Goal: Task Accomplishment & Management: Manage account settings

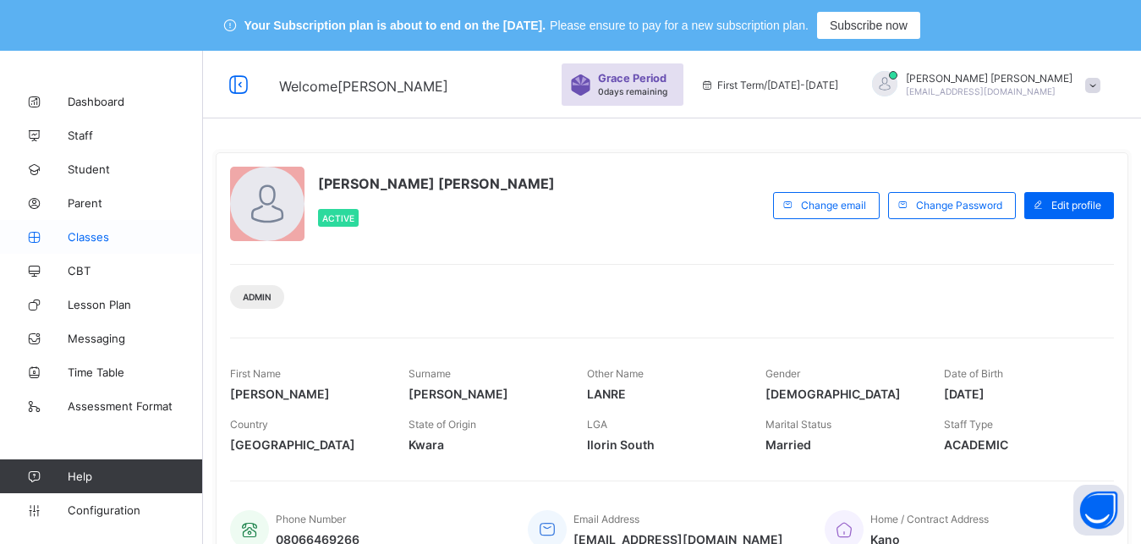
click at [118, 246] on link "Classes" at bounding box center [101, 237] width 203 height 34
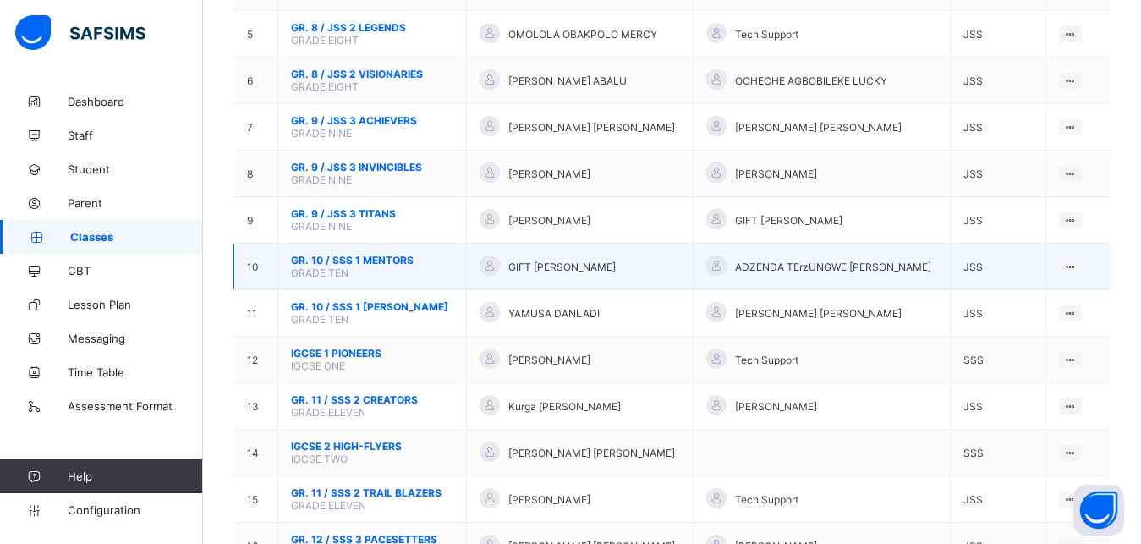
scroll to position [438, 0]
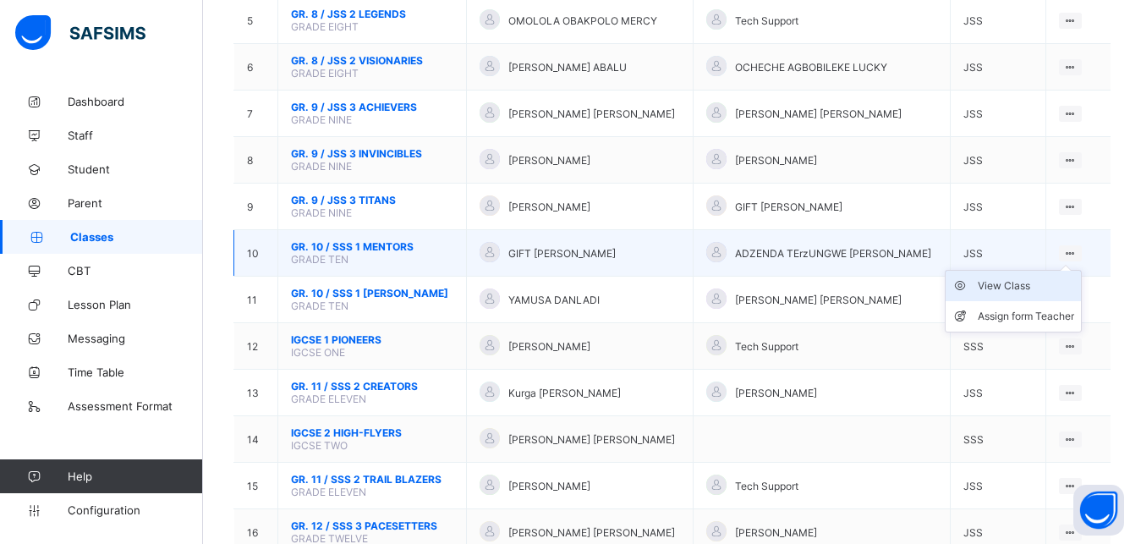
click at [1051, 294] on div "View Class" at bounding box center [1026, 285] width 96 height 17
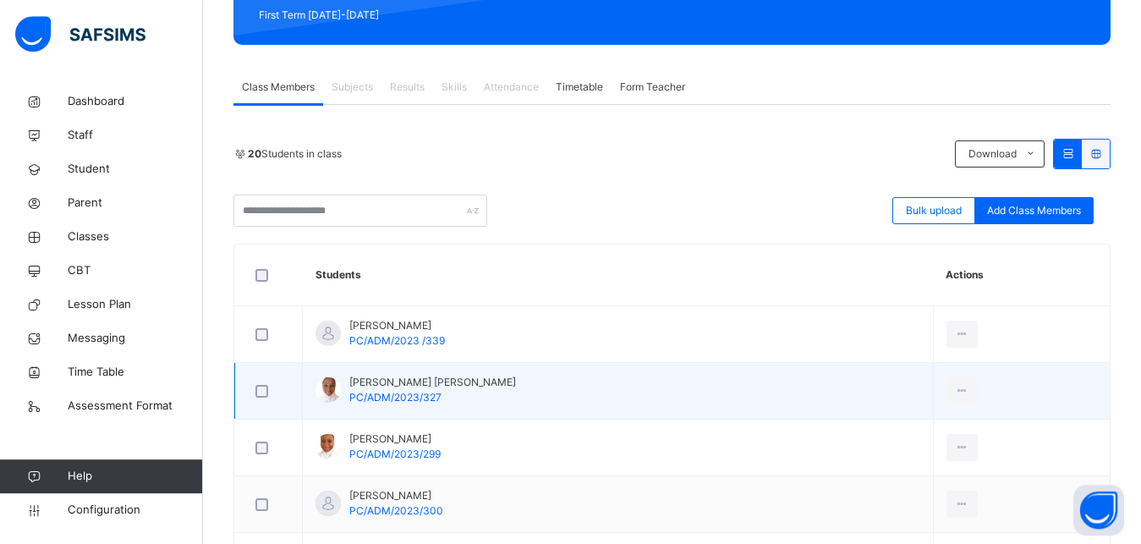
scroll to position [267, 0]
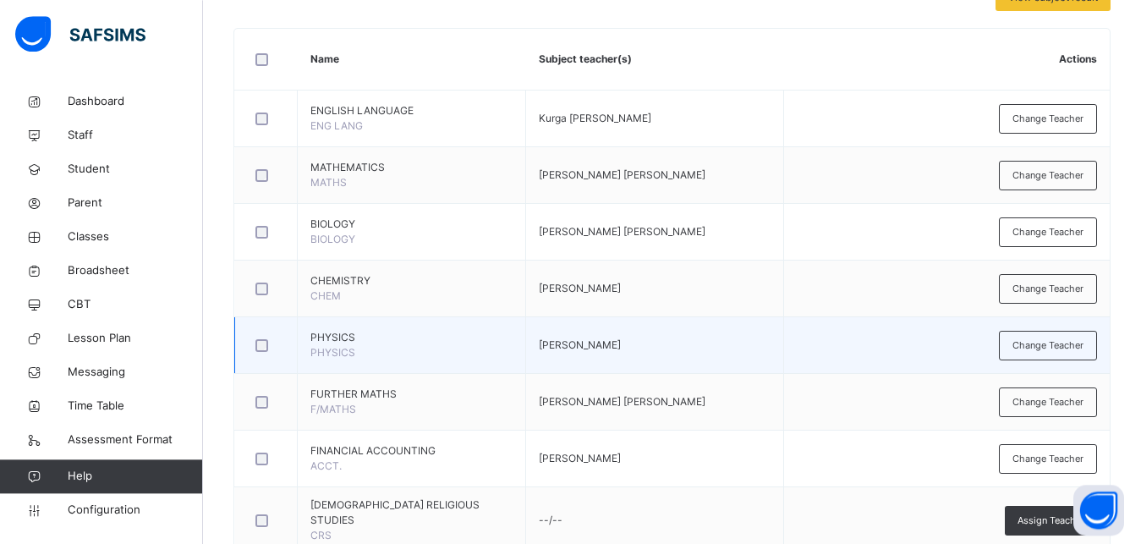
scroll to position [468, 0]
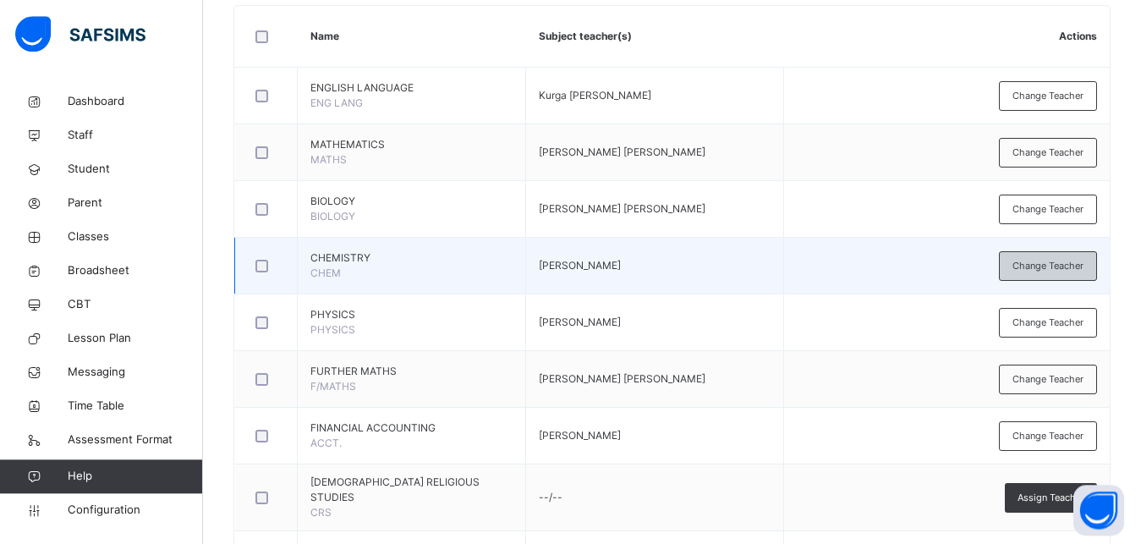
click at [1064, 275] on div "Change Teacher" at bounding box center [1048, 266] width 98 height 30
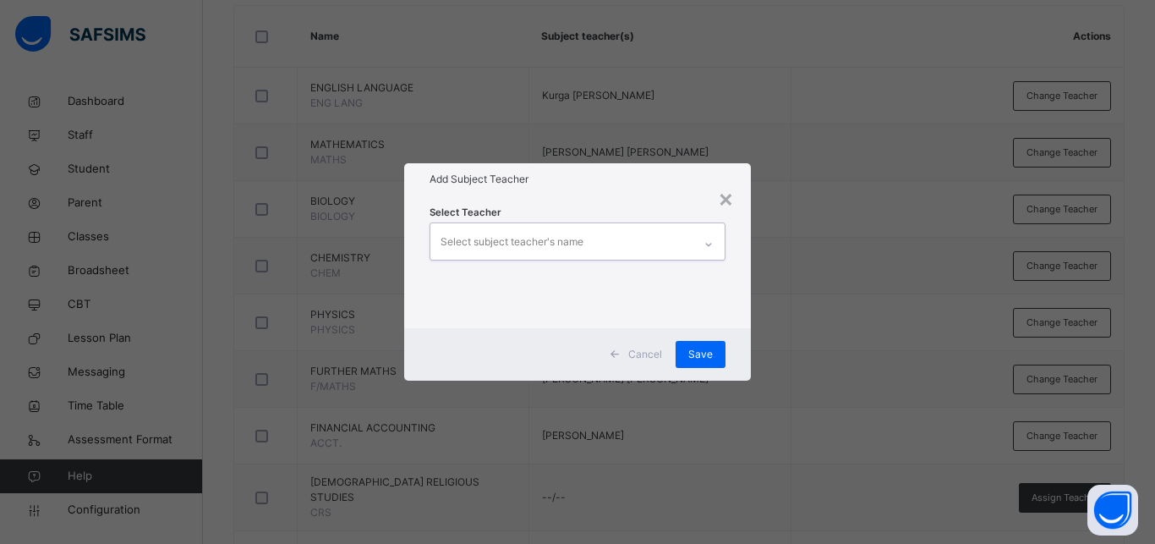
click at [558, 247] on div "Select subject teacher's name" at bounding box center [512, 242] width 143 height 32
type input "*"
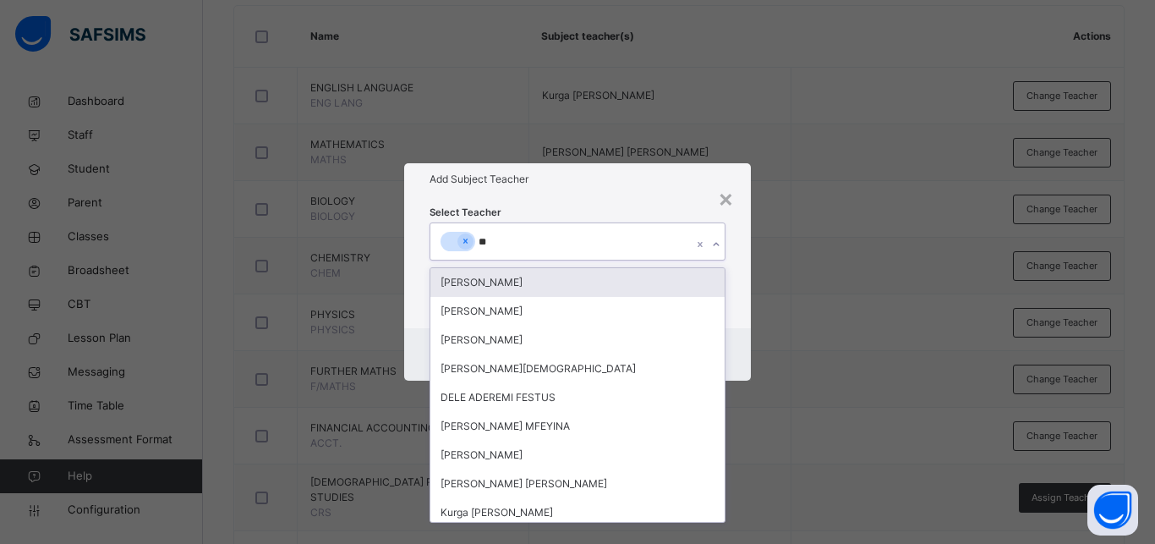
type input "***"
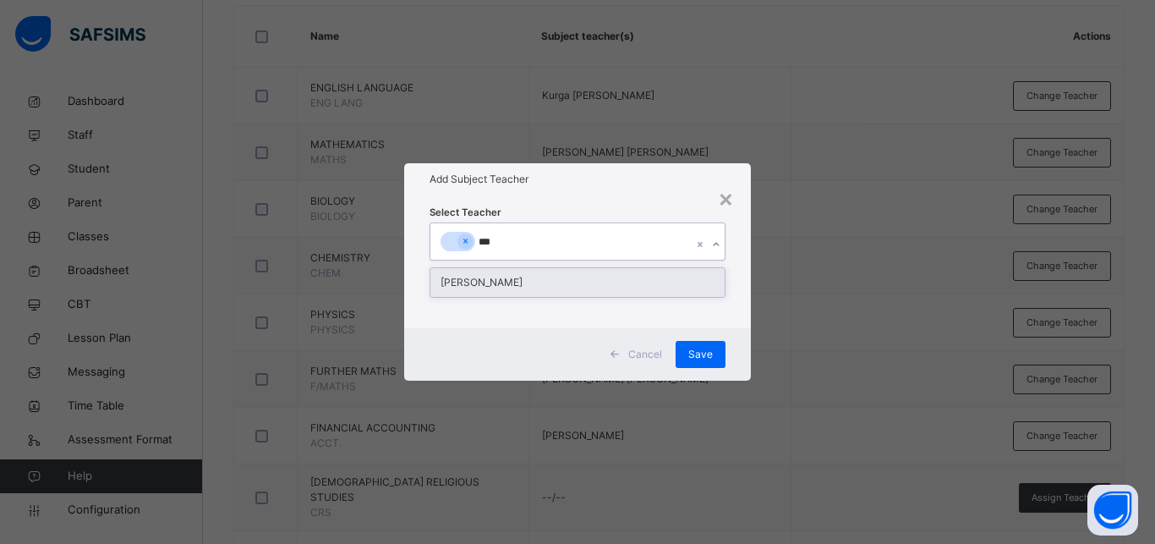
click at [618, 295] on div "[PERSON_NAME]" at bounding box center [577, 282] width 294 height 29
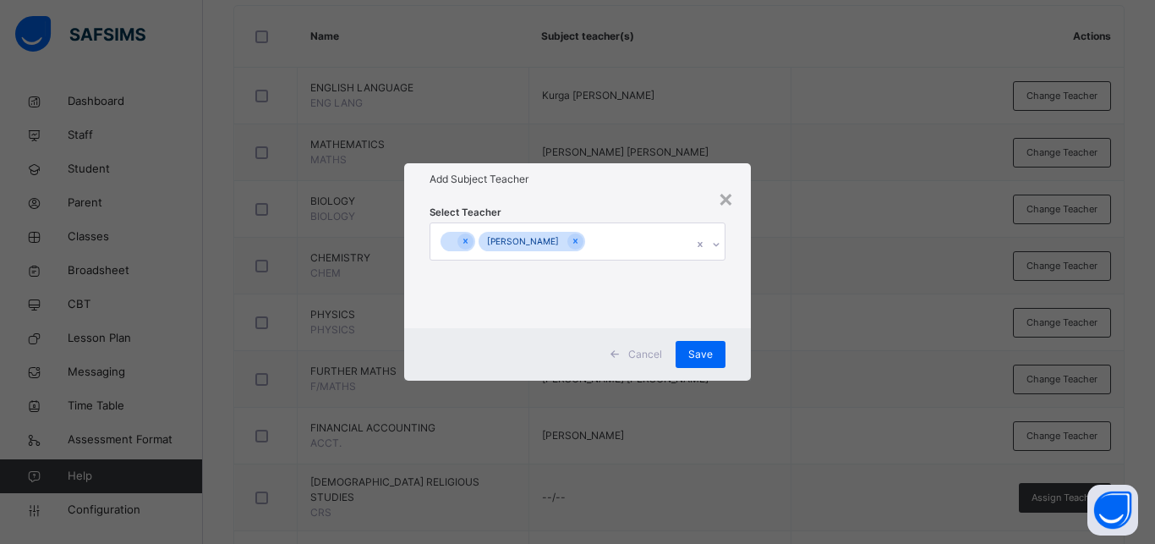
click at [783, 367] on div "× Add Subject Teacher Select Teacher [PERSON_NAME] Cancel Save" at bounding box center [577, 272] width 1155 height 544
click at [705, 359] on span "Save" at bounding box center [700, 354] width 25 height 15
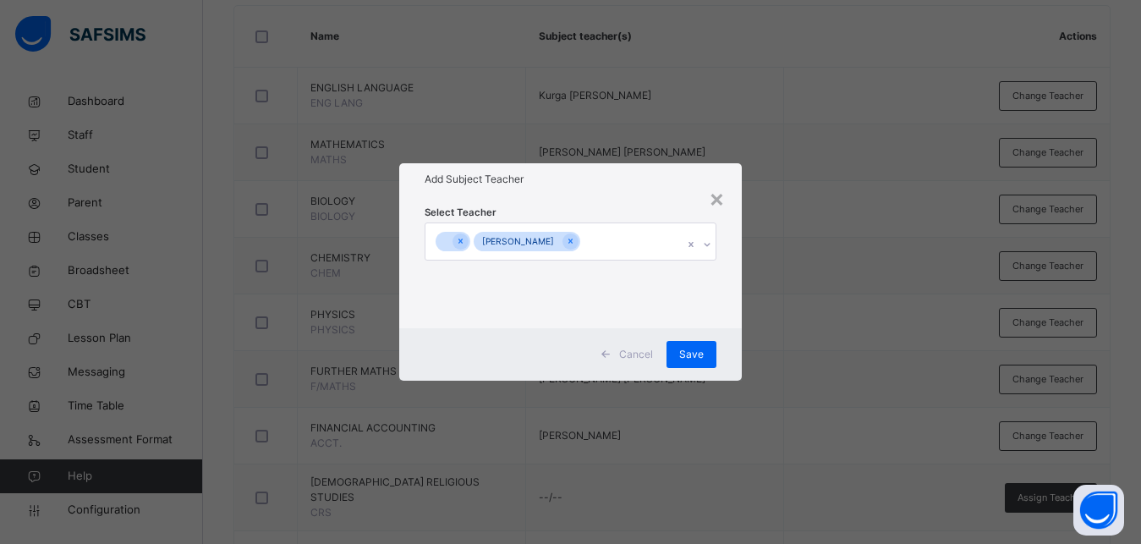
click at [696, 498] on div "× Add Subject Teacher Select Teacher [PERSON_NAME] Cancel Save" at bounding box center [570, 272] width 1141 height 544
click at [698, 343] on div "Save" at bounding box center [691, 354] width 50 height 27
click at [696, 358] on span "Save" at bounding box center [691, 354] width 25 height 15
click at [728, 369] on div "Cancel Save" at bounding box center [570, 354] width 343 height 52
click at [693, 348] on span "Save" at bounding box center [691, 354] width 25 height 15
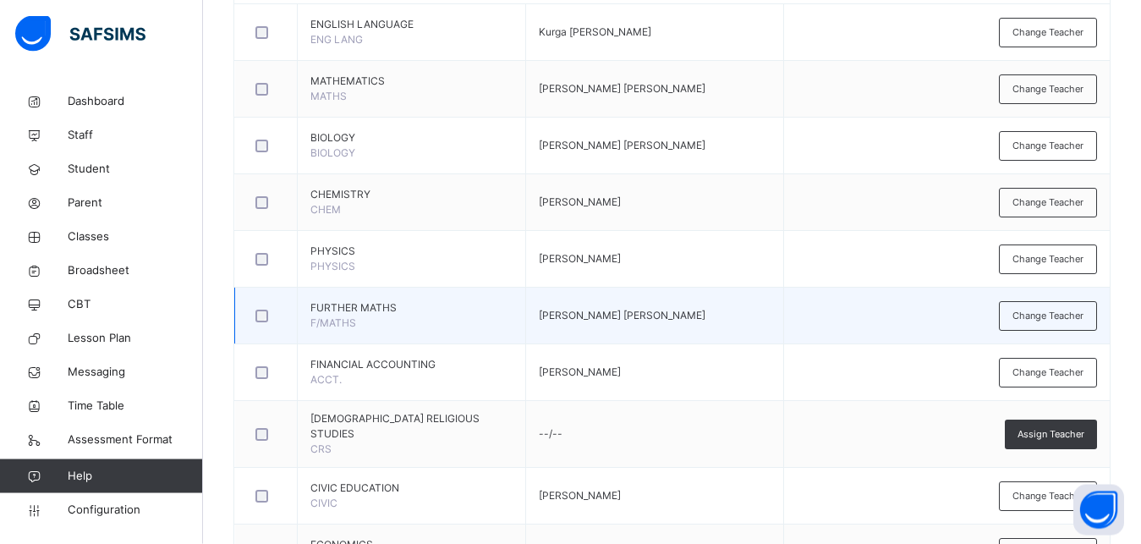
scroll to position [530, 0]
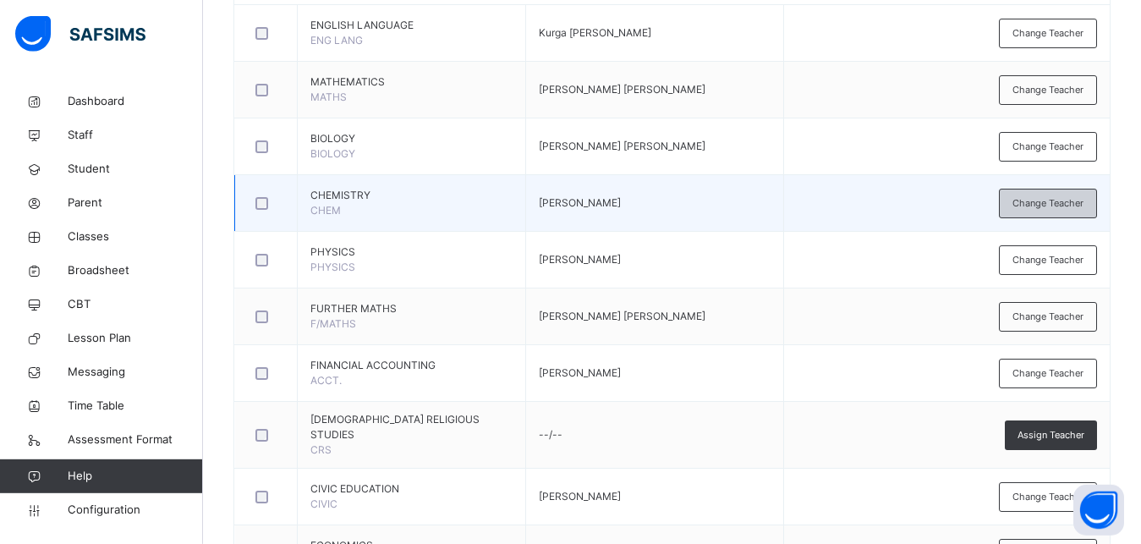
click at [1039, 206] on span "Change Teacher" at bounding box center [1047, 203] width 71 height 14
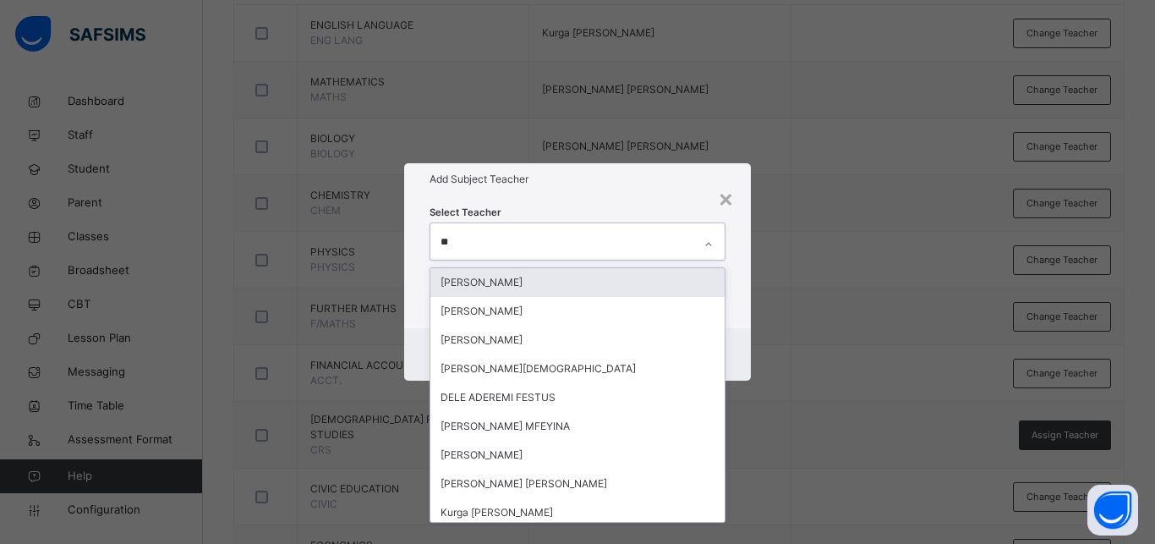
type input "***"
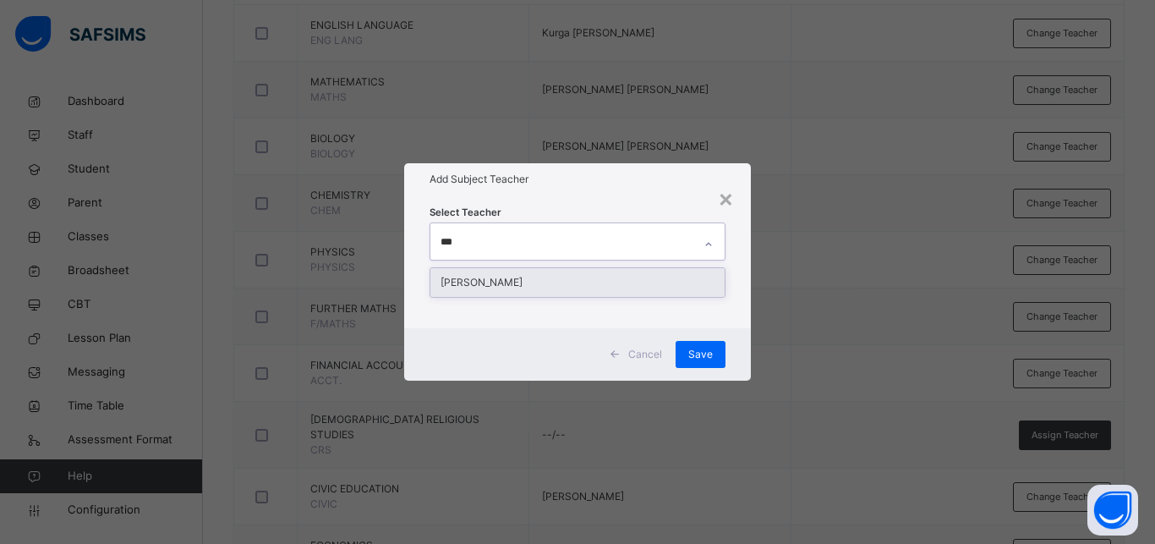
click at [627, 279] on div "[PERSON_NAME]" at bounding box center [577, 282] width 294 height 29
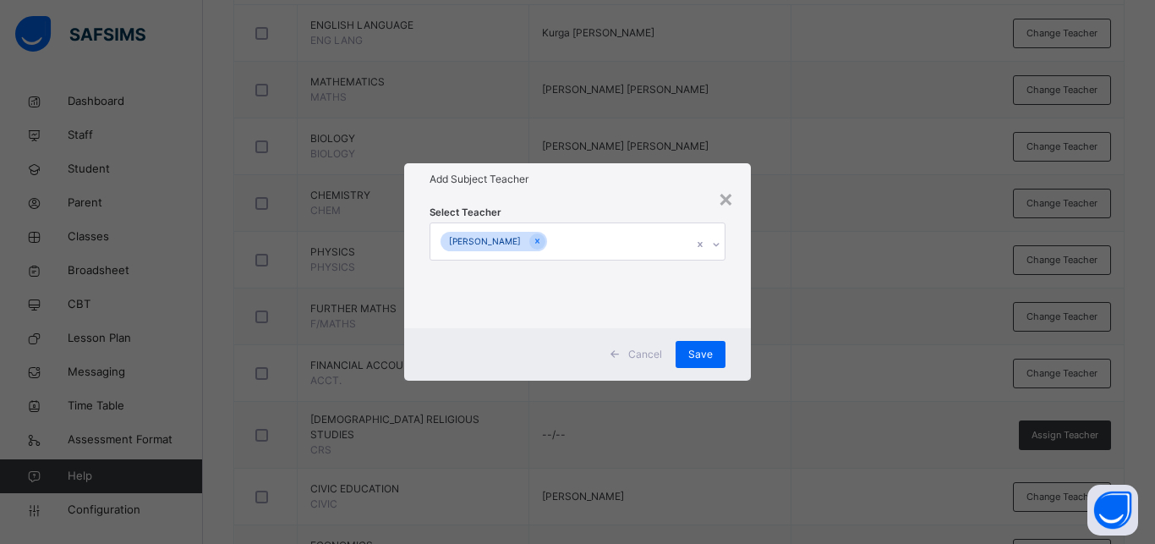
click at [807, 364] on div "× Add Subject Teacher Select Teacher REUBEN NOAH OCHOLI Cancel Save" at bounding box center [577, 272] width 1155 height 544
click at [713, 360] on div "Save" at bounding box center [701, 354] width 50 height 27
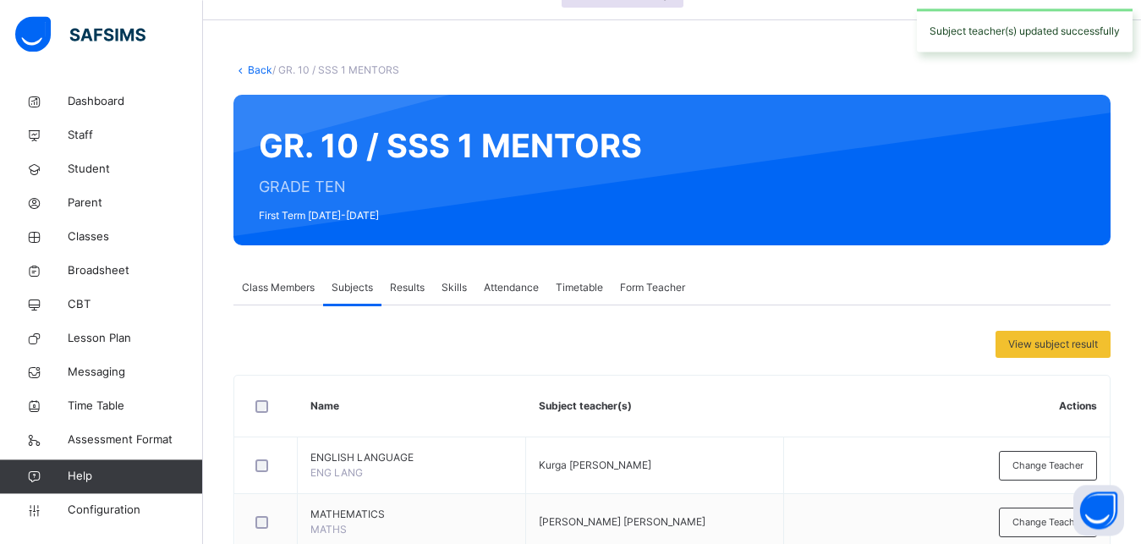
scroll to position [0, 0]
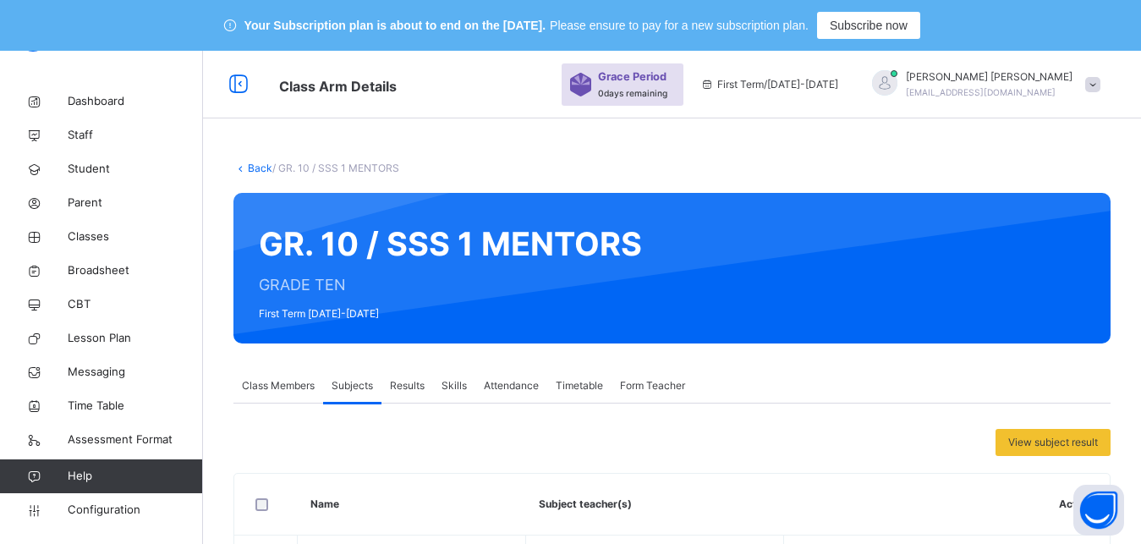
click at [256, 168] on link "Back" at bounding box center [260, 168] width 25 height 13
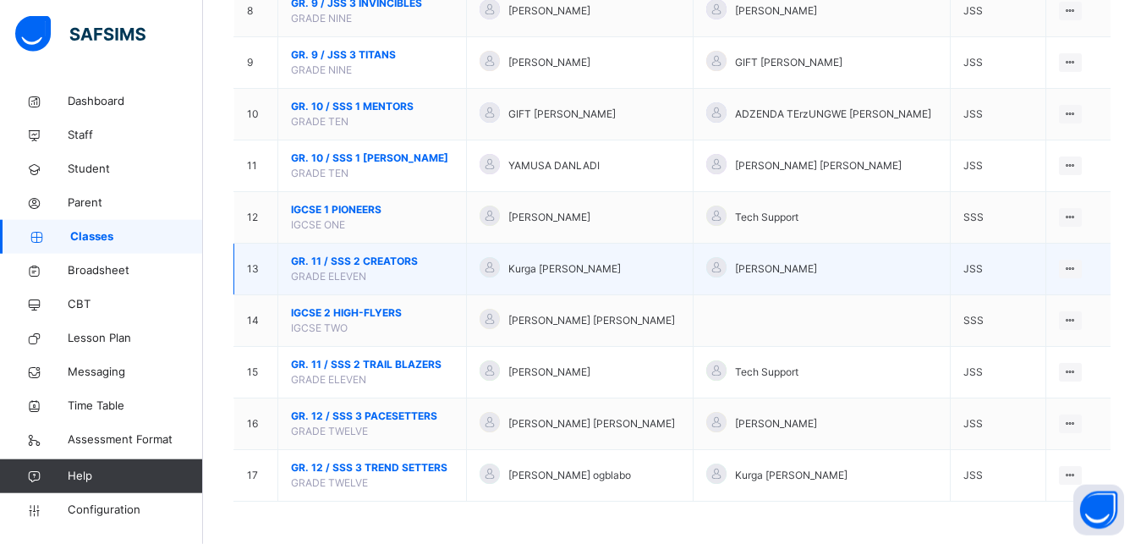
scroll to position [643, 0]
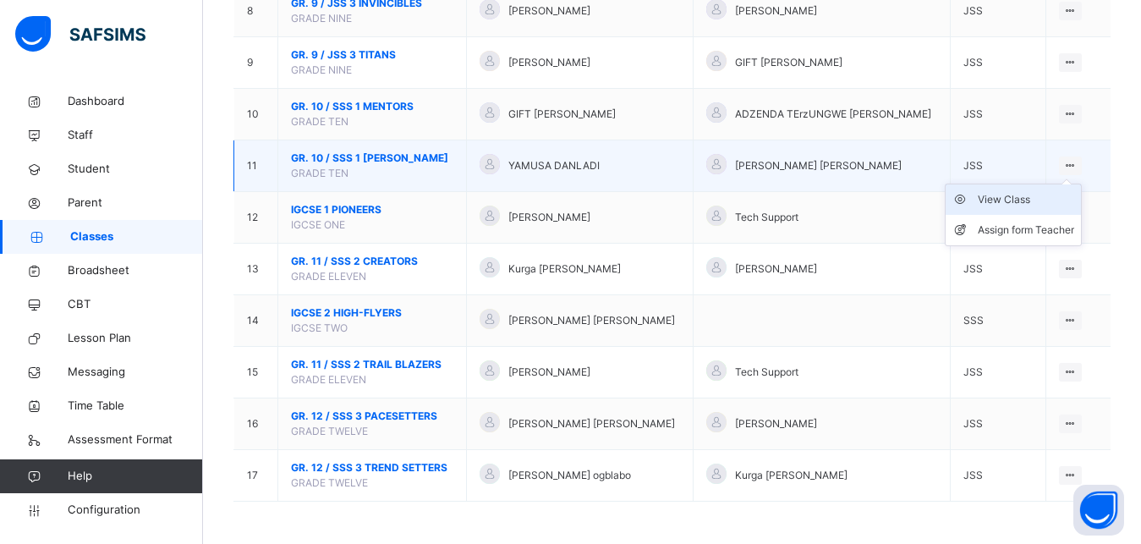
click at [1029, 200] on div "View Class" at bounding box center [1026, 199] width 96 height 17
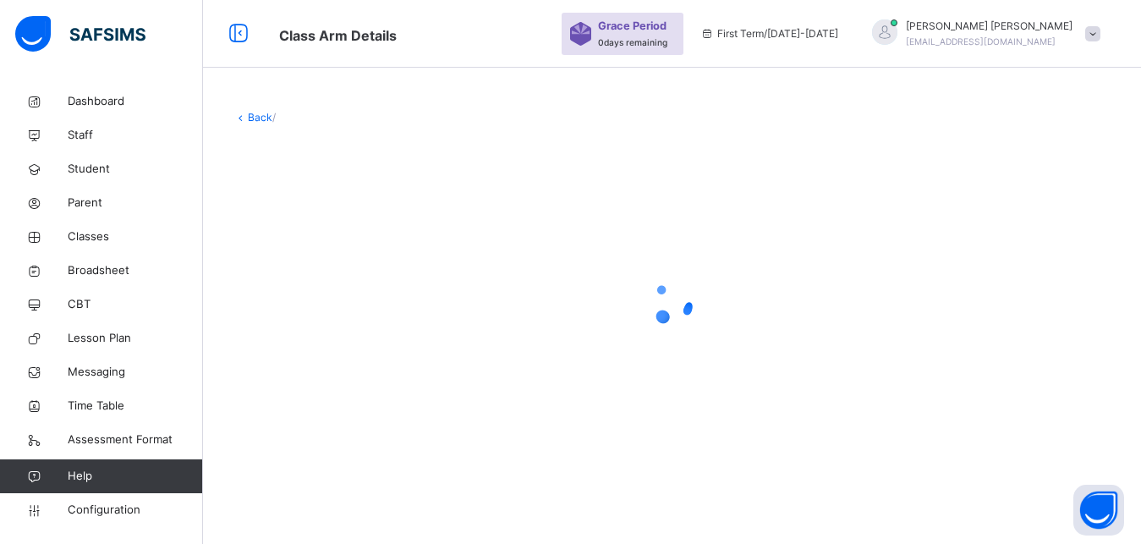
scroll to position [51, 0]
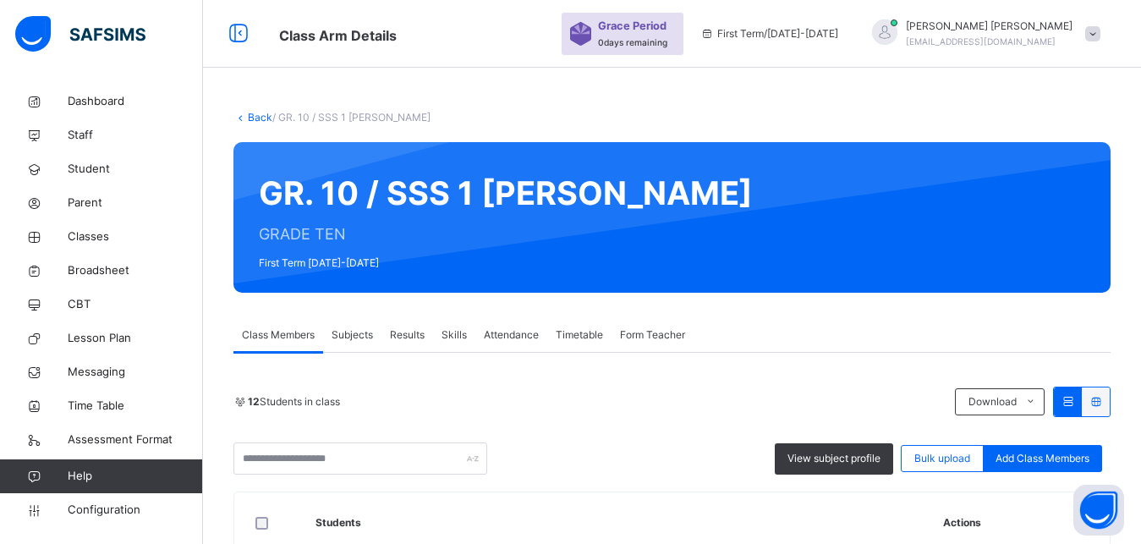
click at [358, 339] on span "Subjects" at bounding box center [352, 334] width 41 height 15
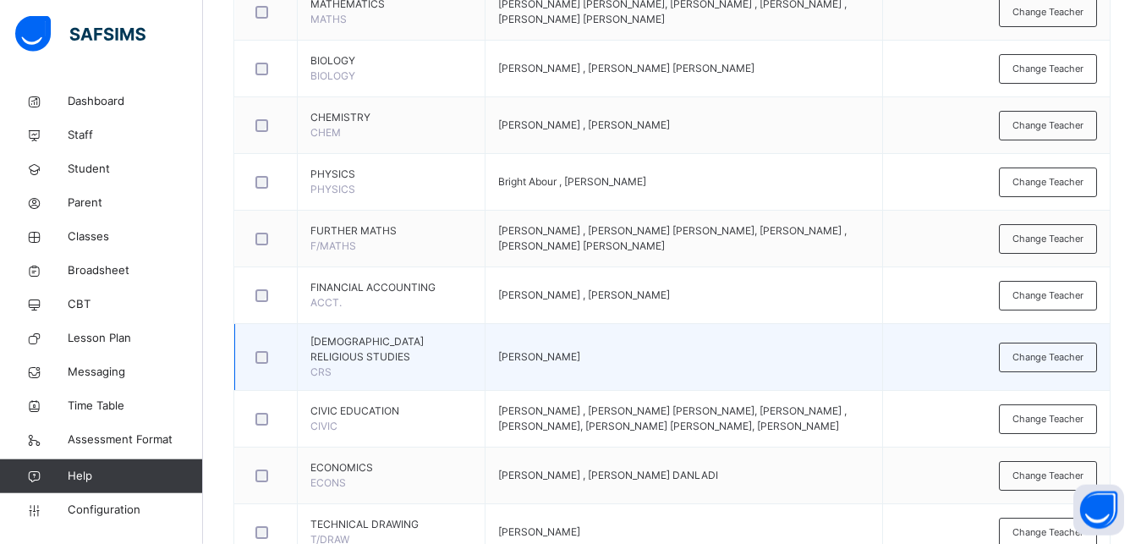
scroll to position [592, 0]
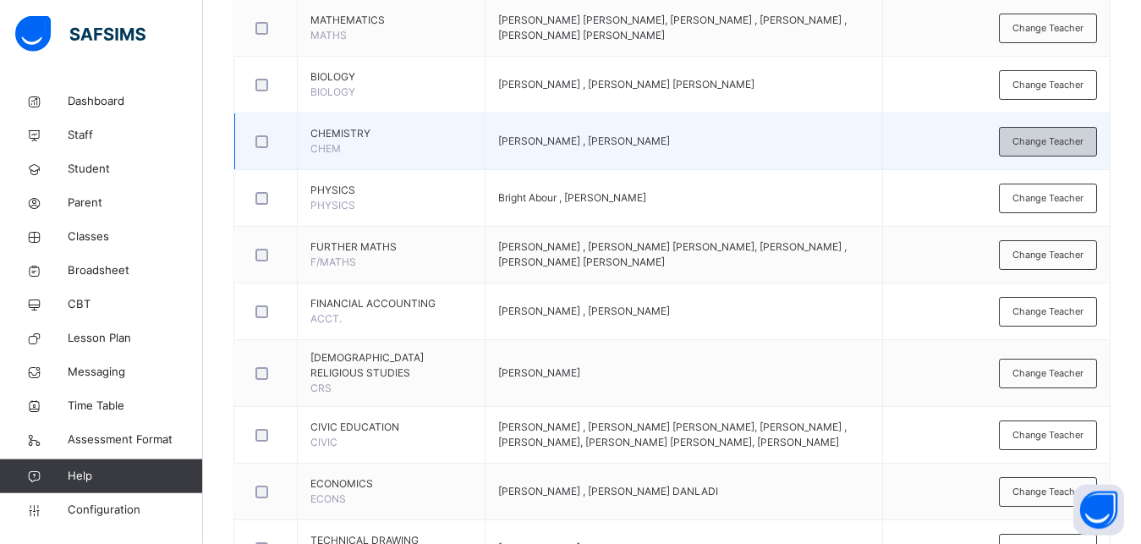
click at [1066, 135] on span "Change Teacher" at bounding box center [1047, 141] width 71 height 14
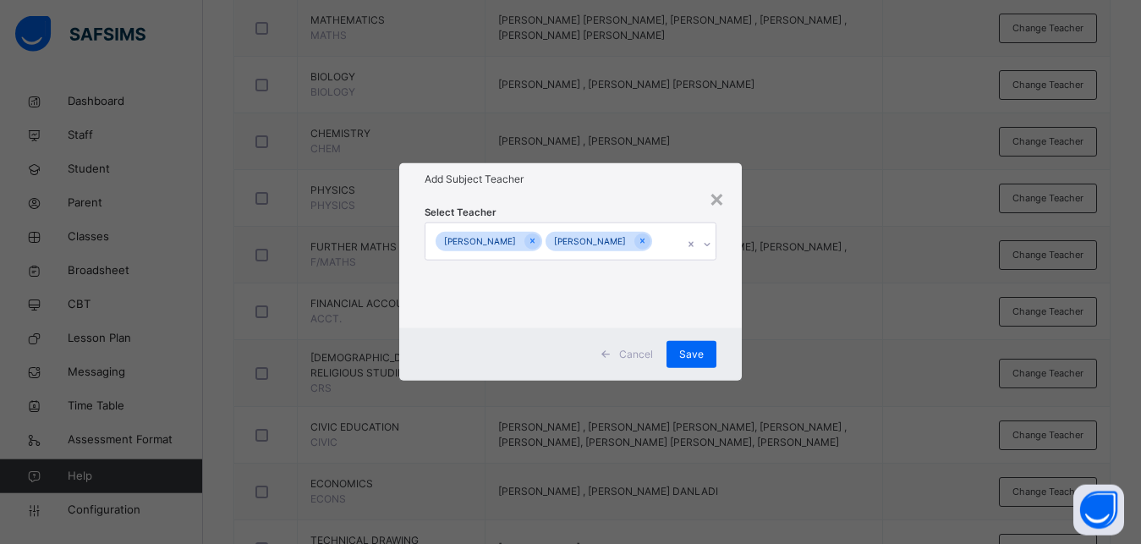
click at [597, 253] on div "ASIYA RODRIGO VICTOR EHUMADU CHUKWUDI" at bounding box center [554, 241] width 258 height 36
click at [638, 247] on icon at bounding box center [642, 241] width 9 height 12
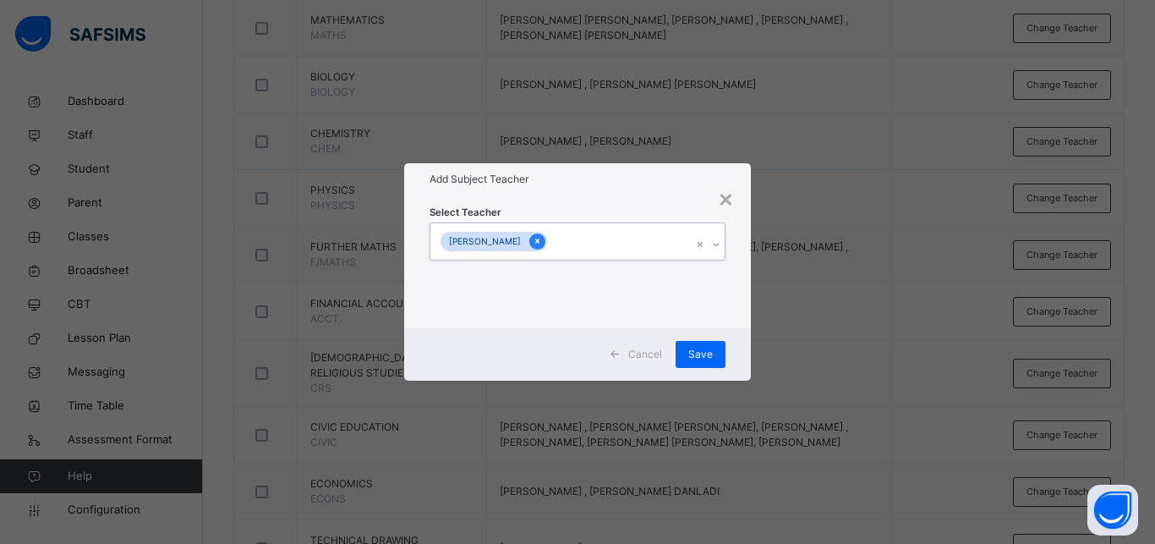
click at [534, 240] on icon at bounding box center [537, 241] width 9 height 12
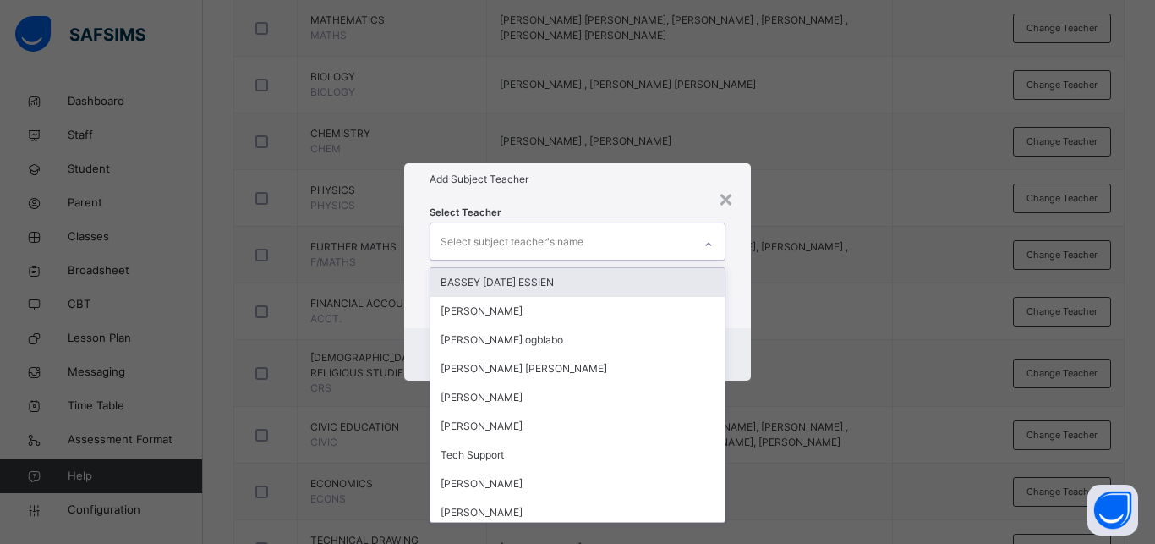
click at [672, 248] on div "Select subject teacher's name" at bounding box center [561, 241] width 262 height 36
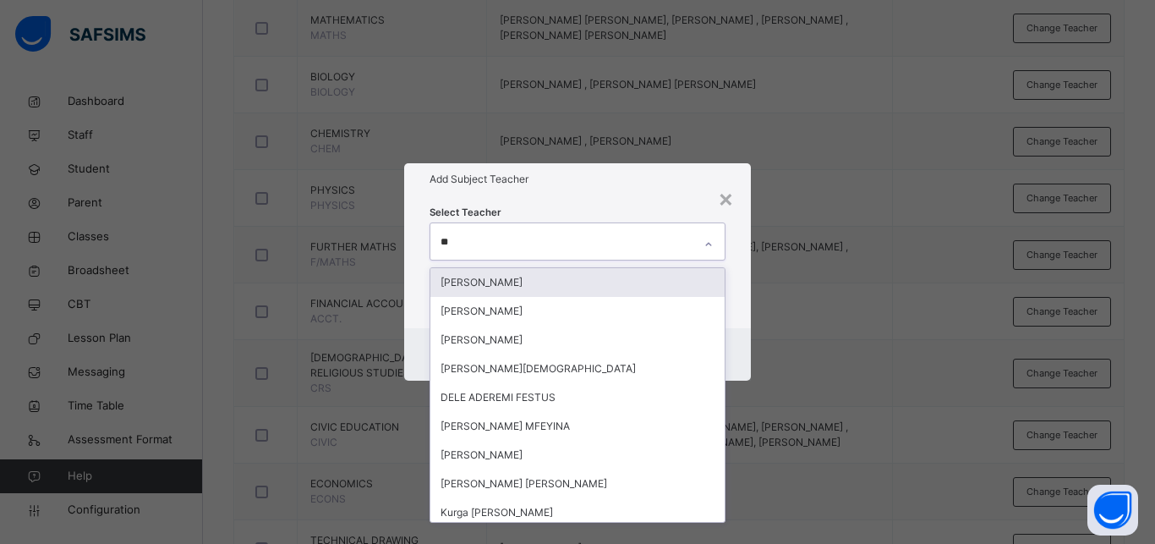
type input "***"
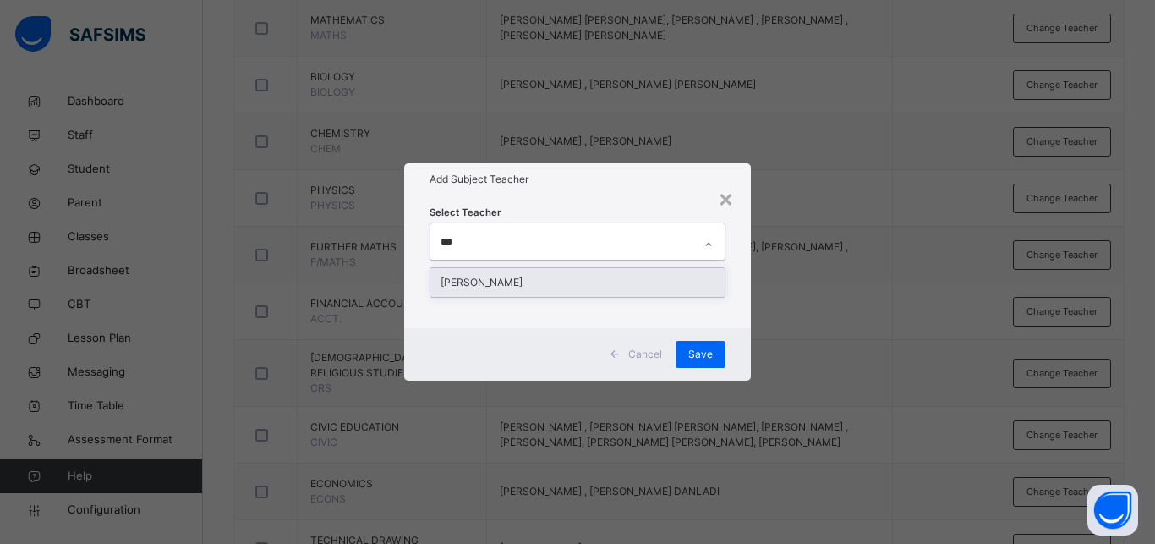
click at [616, 277] on div "[PERSON_NAME]" at bounding box center [577, 282] width 294 height 29
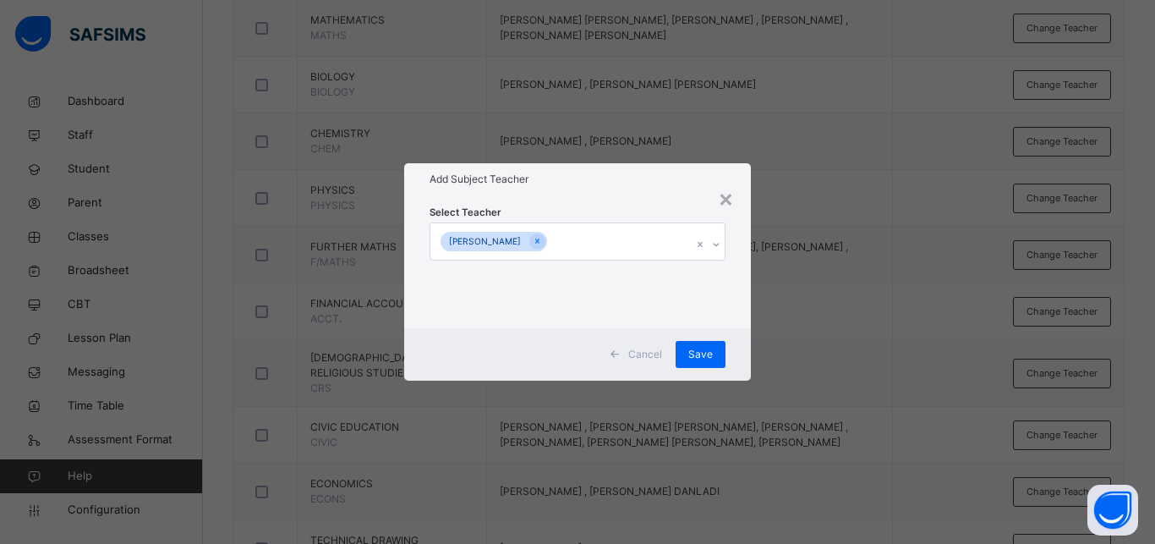
click at [792, 403] on div "× Add Subject Teacher Select Teacher [PERSON_NAME] Cancel Save" at bounding box center [577, 272] width 1155 height 544
click at [704, 359] on span "Save" at bounding box center [700, 354] width 25 height 15
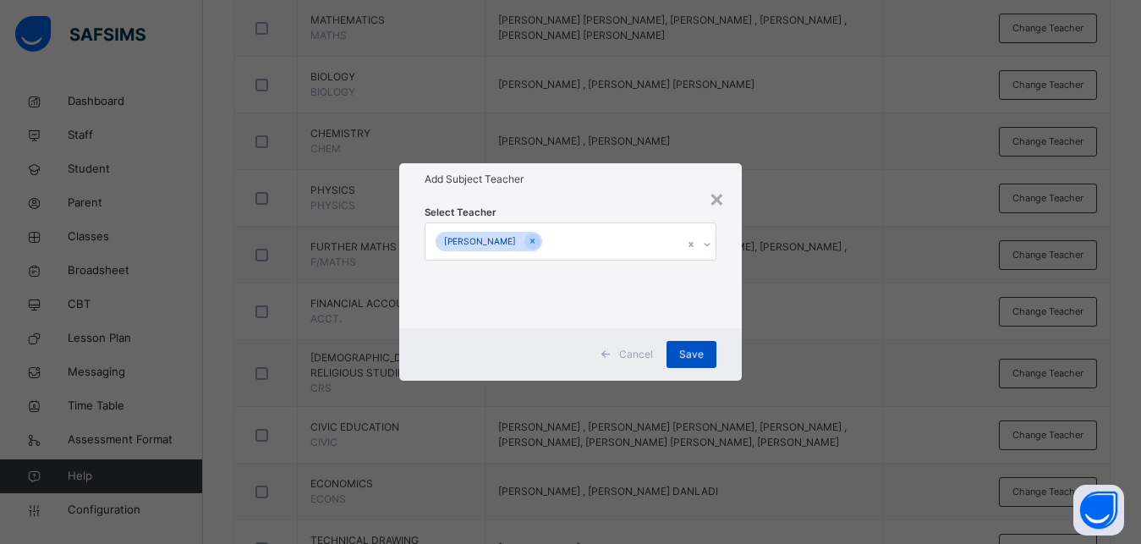
click at [694, 359] on div "Save" at bounding box center [691, 354] width 50 height 27
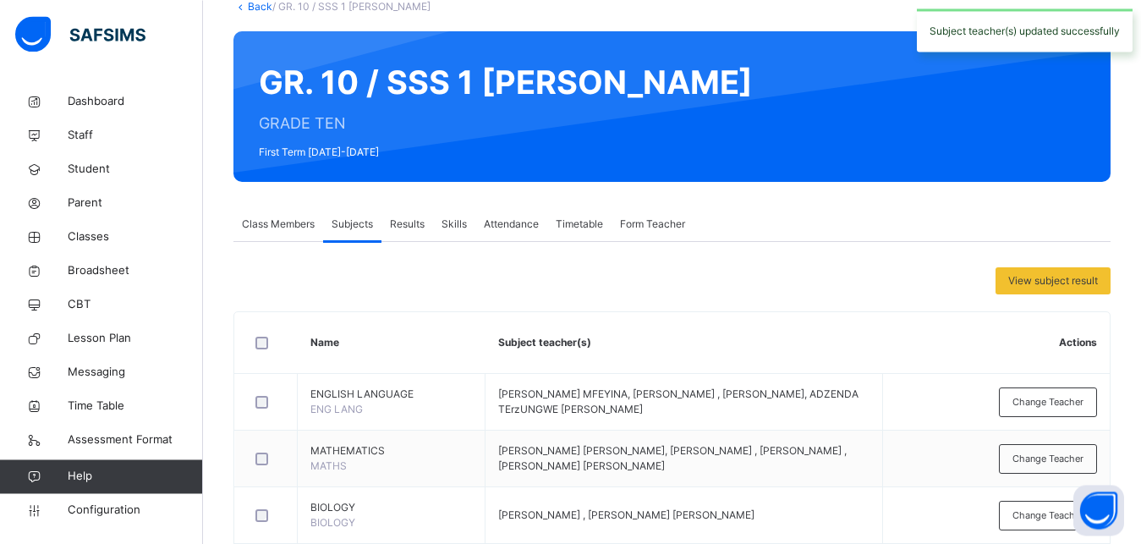
scroll to position [0, 0]
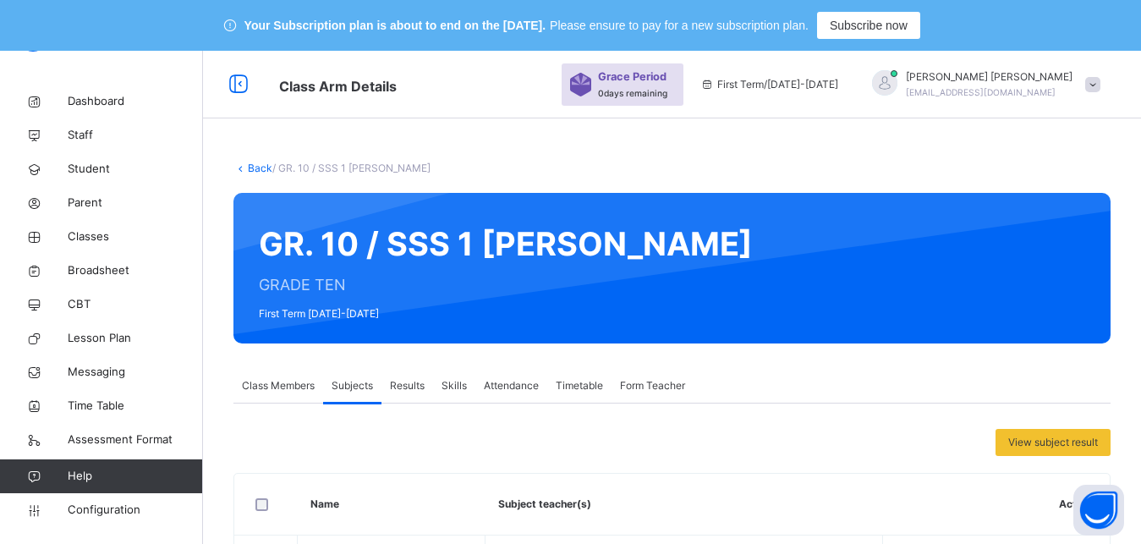
click at [260, 171] on link "Back" at bounding box center [260, 168] width 25 height 13
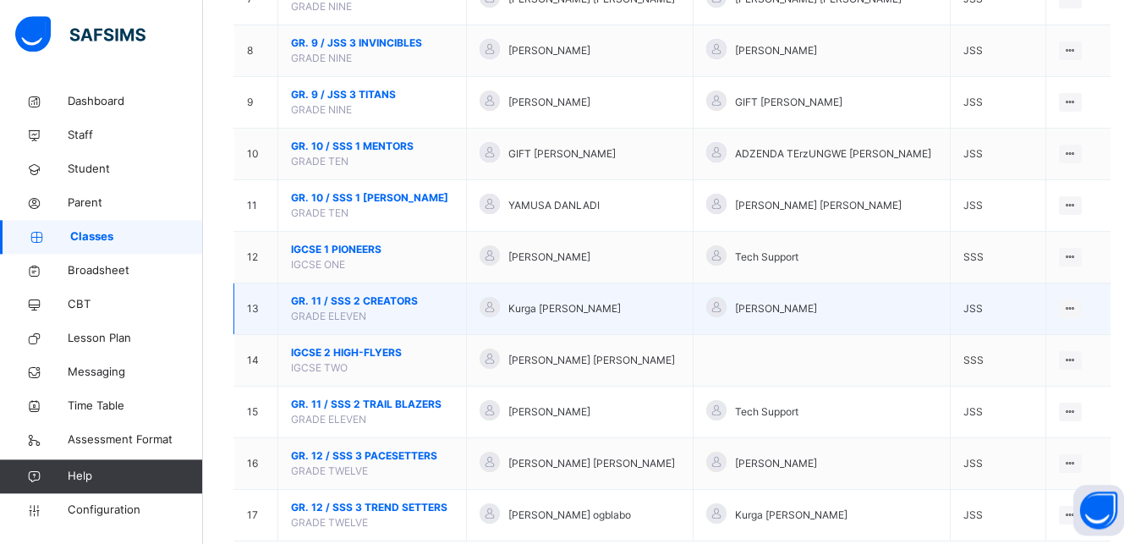
scroll to position [643, 0]
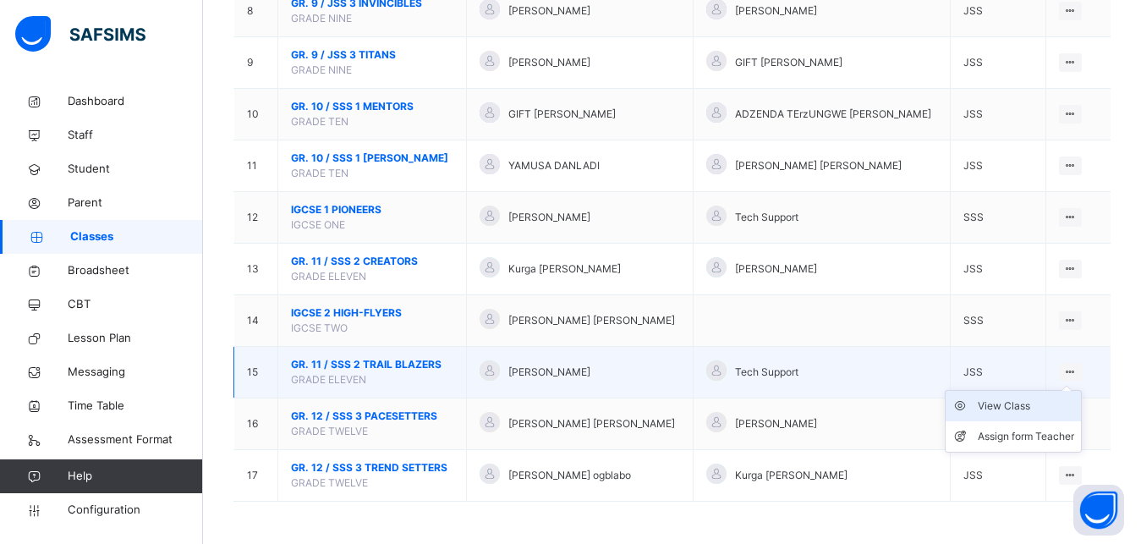
click at [1012, 409] on div "View Class" at bounding box center [1026, 405] width 96 height 17
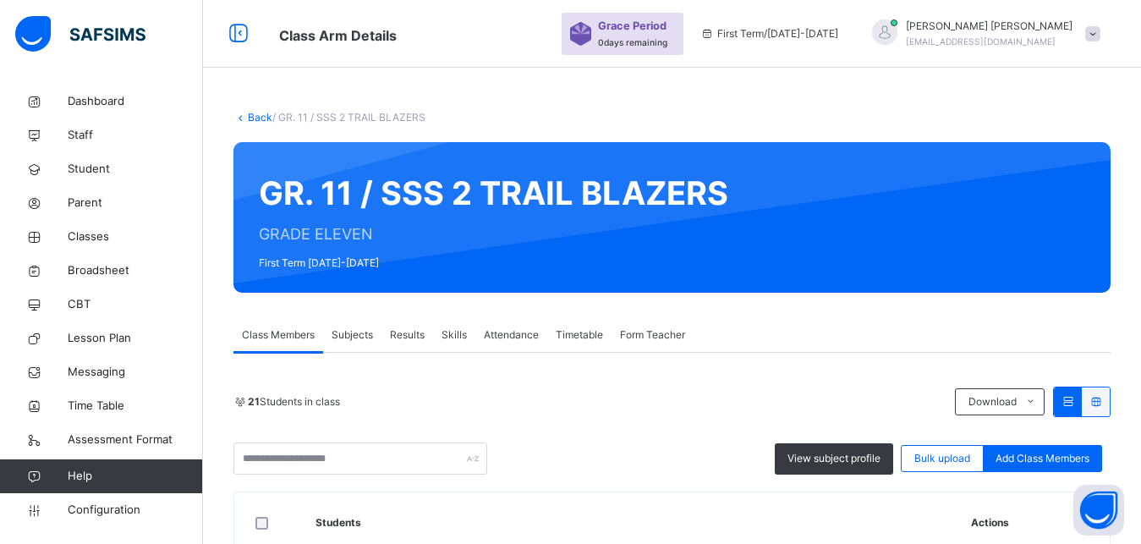
click at [355, 333] on span "Subjects" at bounding box center [352, 334] width 41 height 15
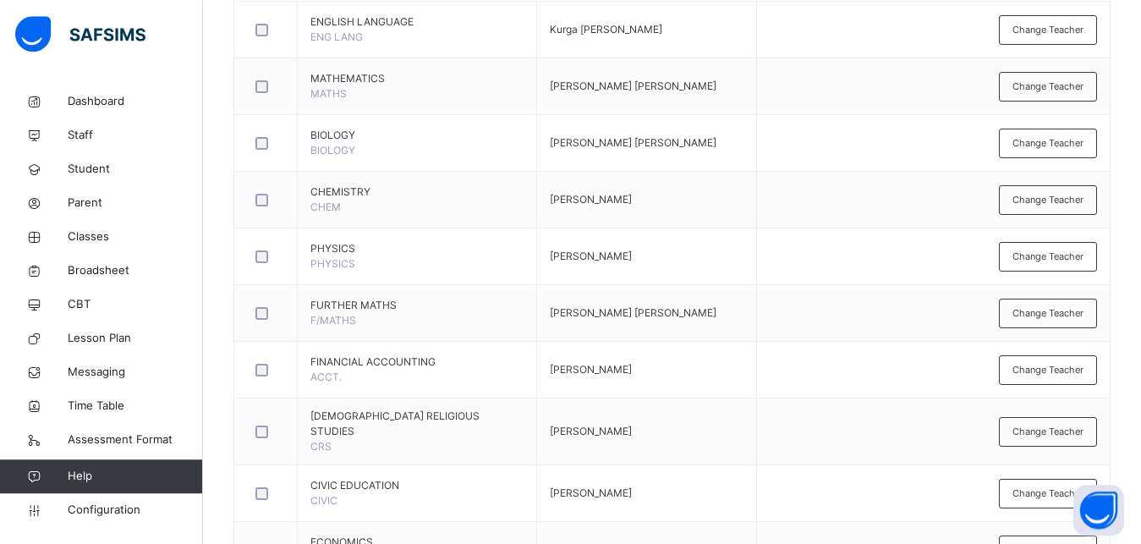
scroll to position [532, 0]
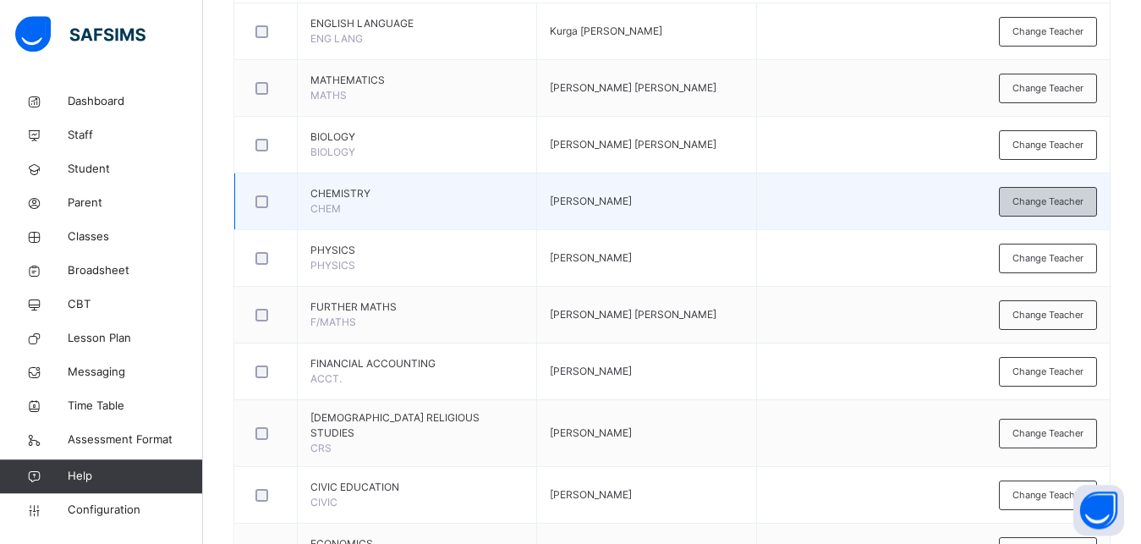
click at [1082, 189] on div "Change Teacher" at bounding box center [1048, 202] width 98 height 30
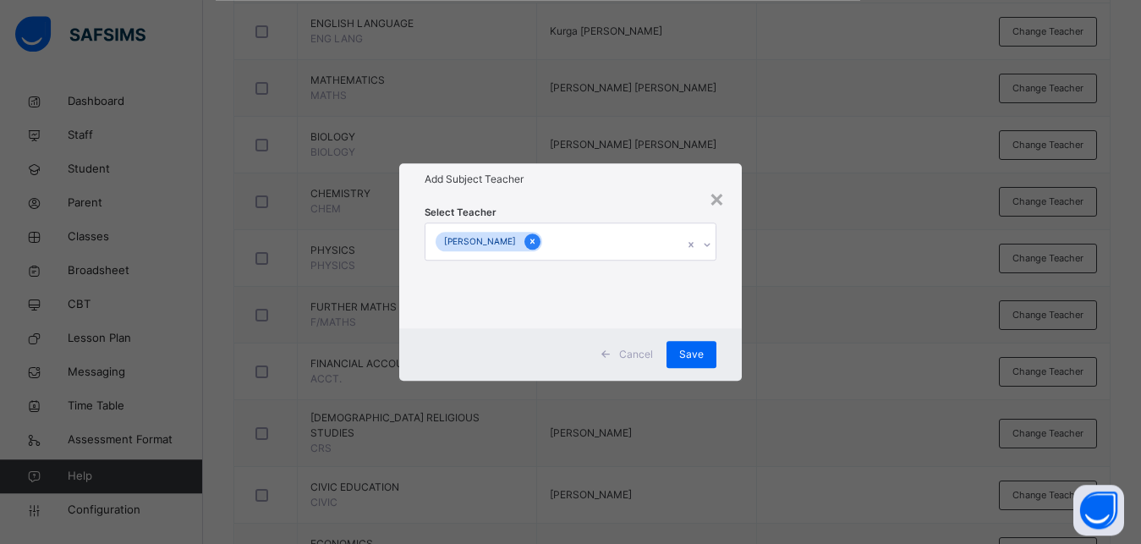
click at [537, 244] on icon at bounding box center [532, 241] width 9 height 12
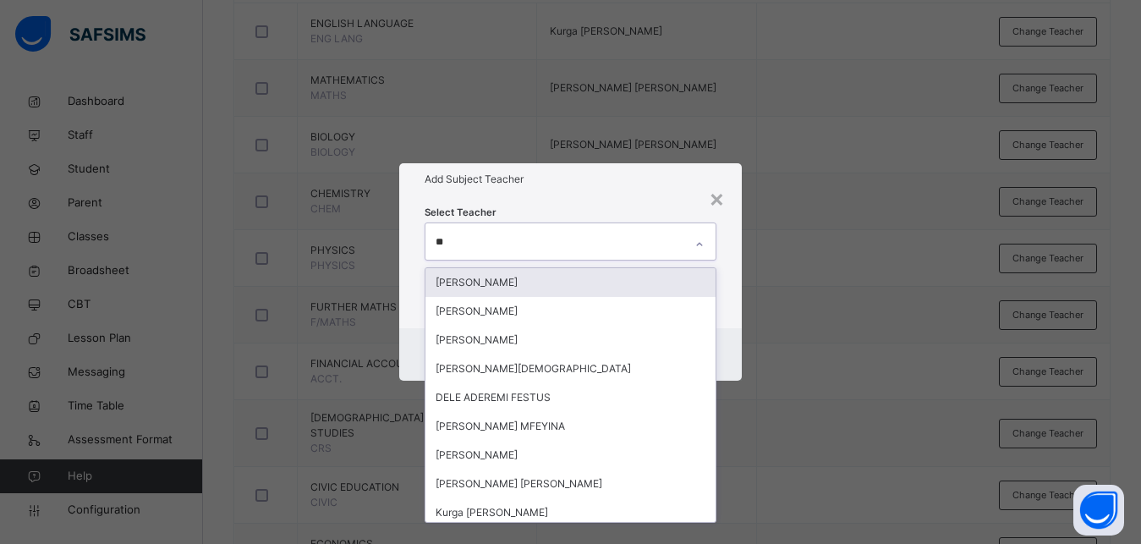
type input "***"
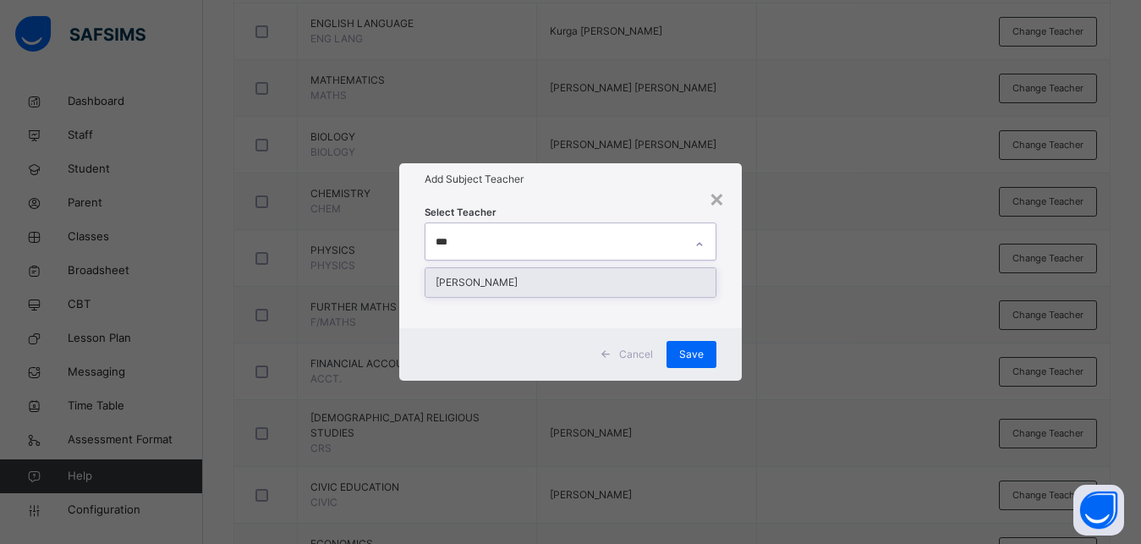
click at [523, 279] on div "[PERSON_NAME]" at bounding box center [570, 282] width 290 height 29
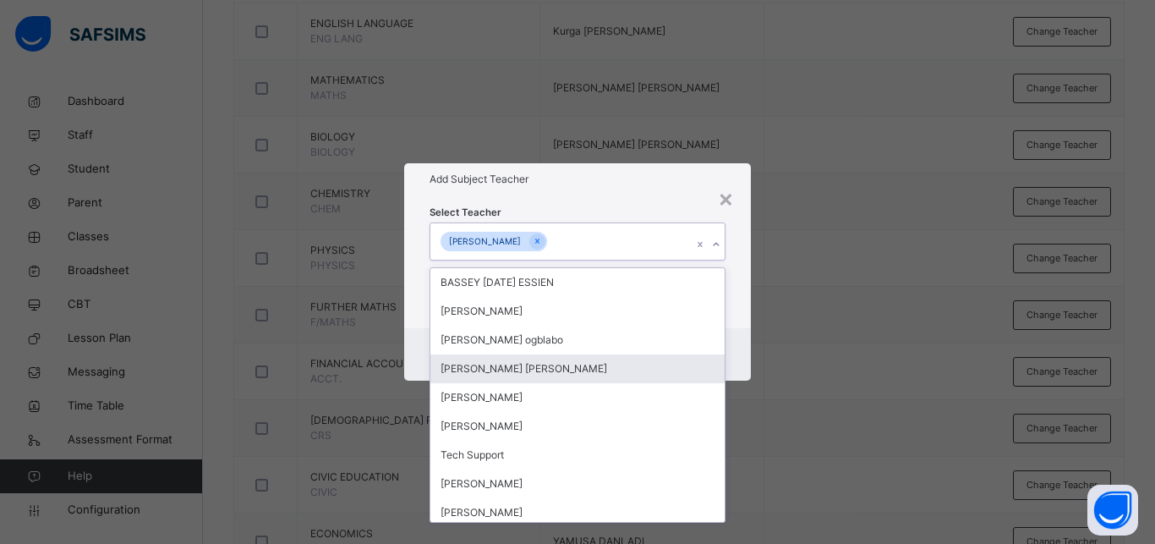
click at [743, 374] on div "Cancel Save" at bounding box center [577, 354] width 347 height 52
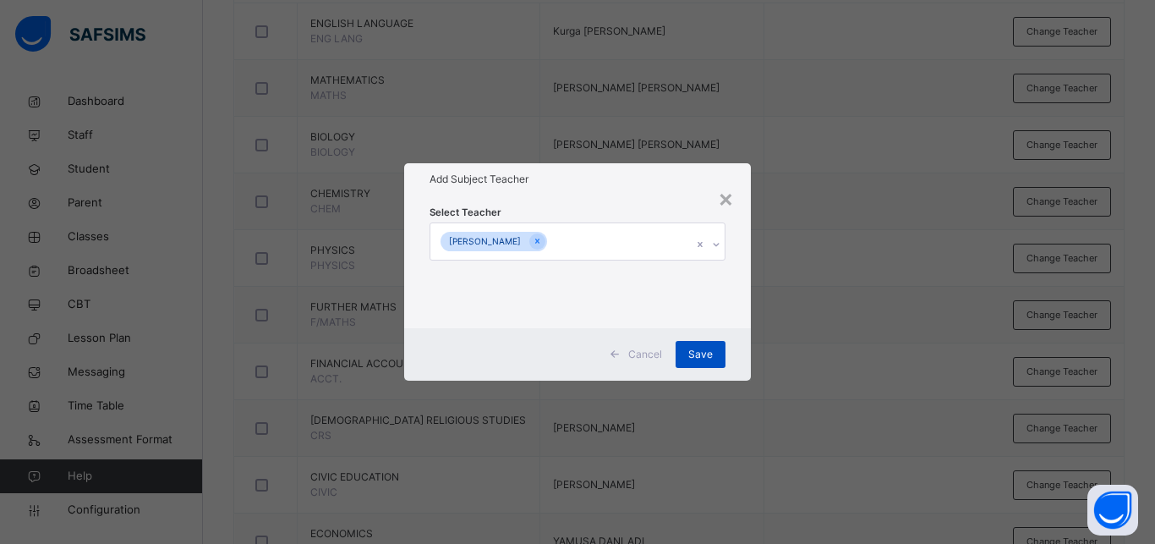
click at [703, 363] on div "Save" at bounding box center [701, 354] width 50 height 27
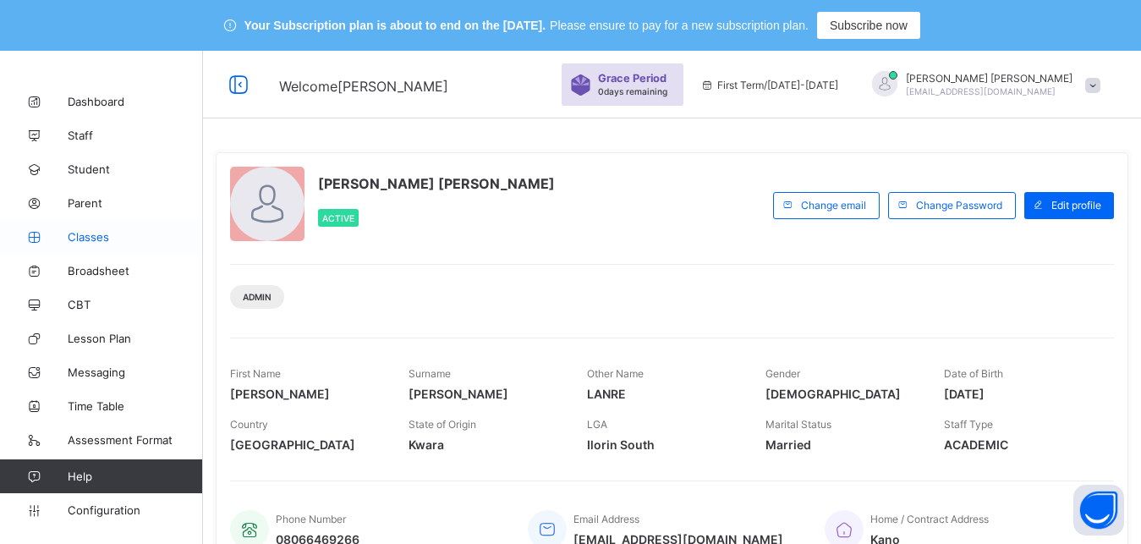
click at [132, 242] on span "Classes" at bounding box center [135, 237] width 135 height 14
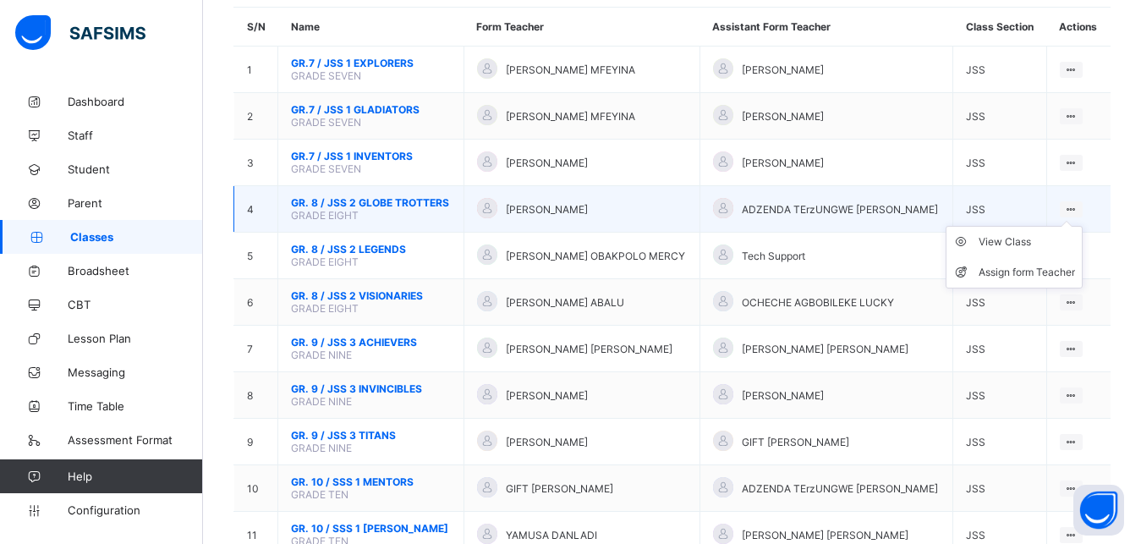
scroll to position [51, 0]
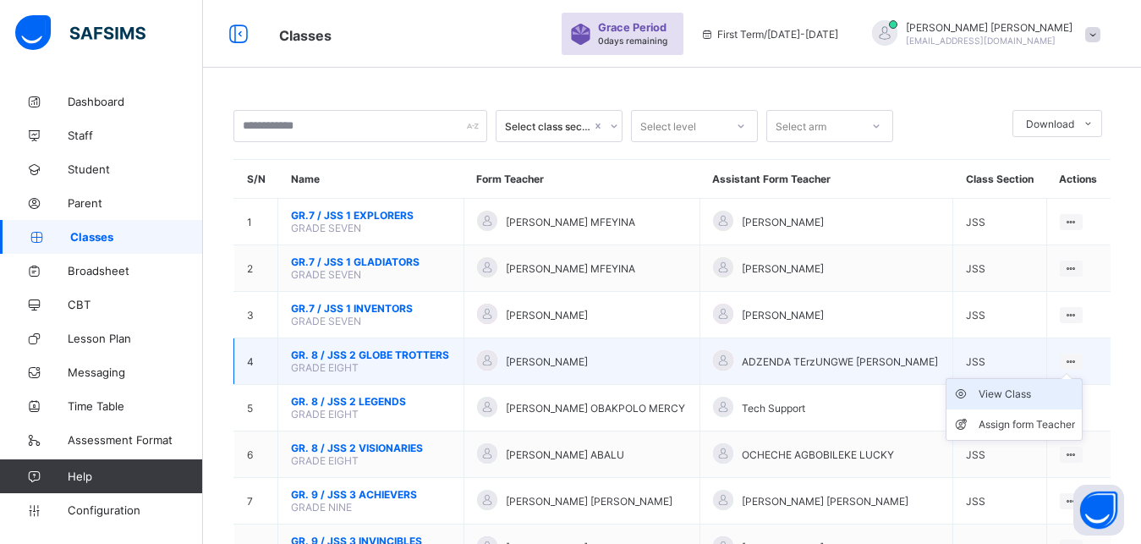
click at [1042, 402] on div "View Class" at bounding box center [1026, 394] width 96 height 17
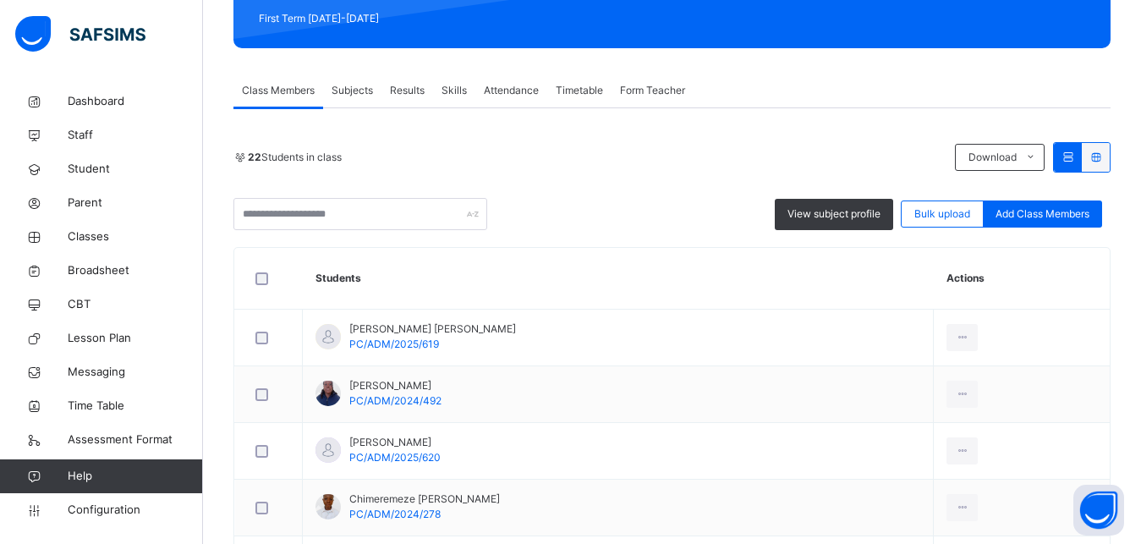
scroll to position [297, 0]
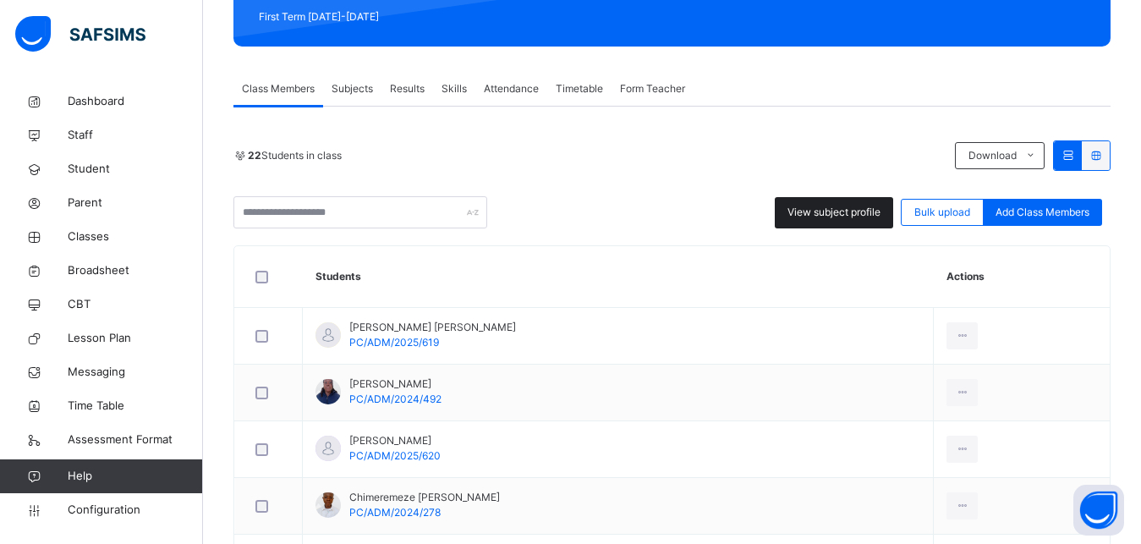
click at [875, 211] on span "View subject profile" at bounding box center [833, 212] width 93 height 15
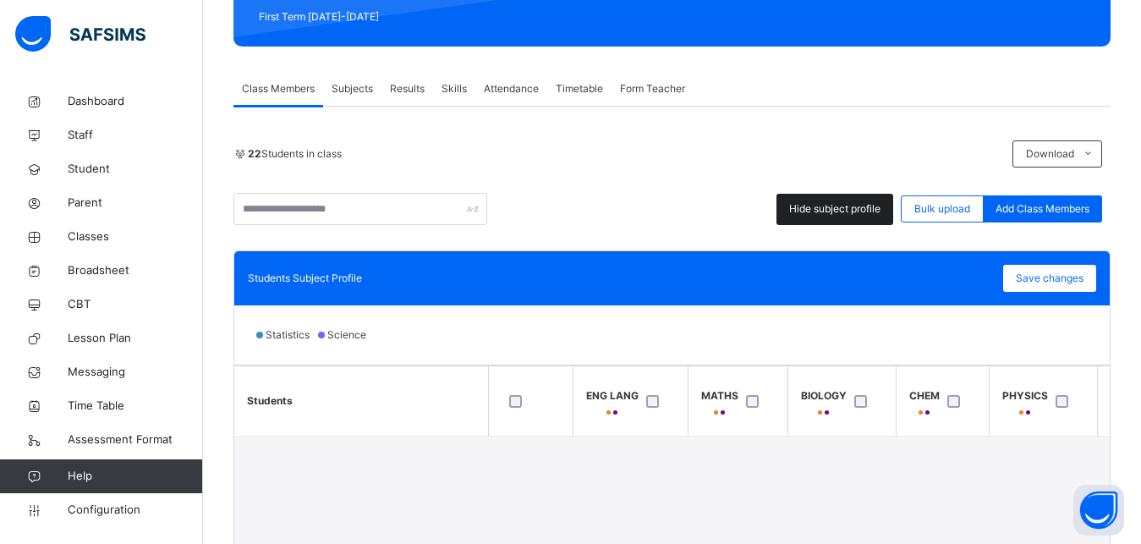
scroll to position [592, 0]
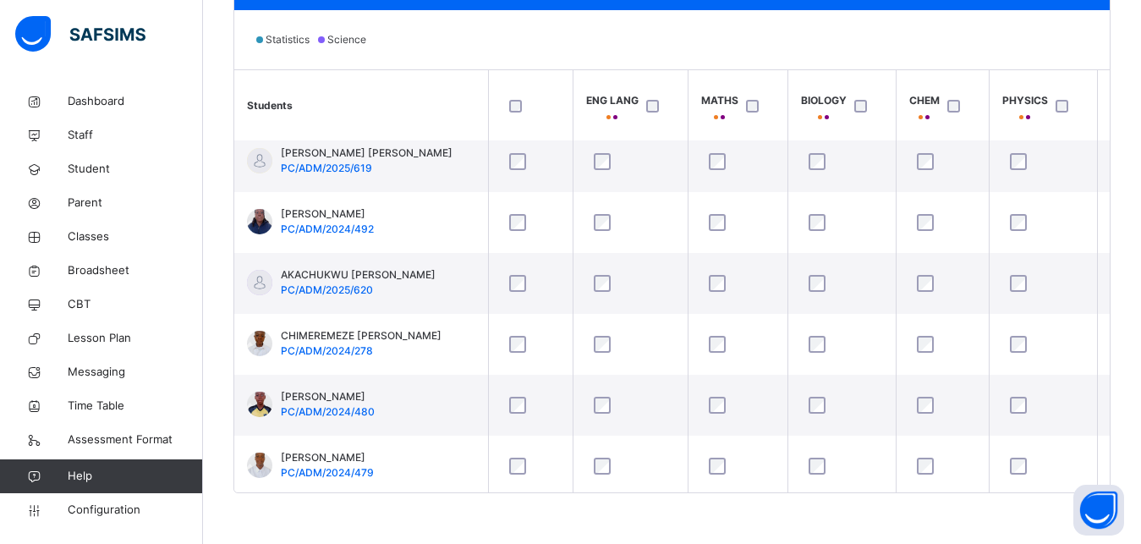
click at [868, 107] on div at bounding box center [865, 105] width 28 height 13
click at [867, 107] on div at bounding box center [865, 105] width 28 height 13
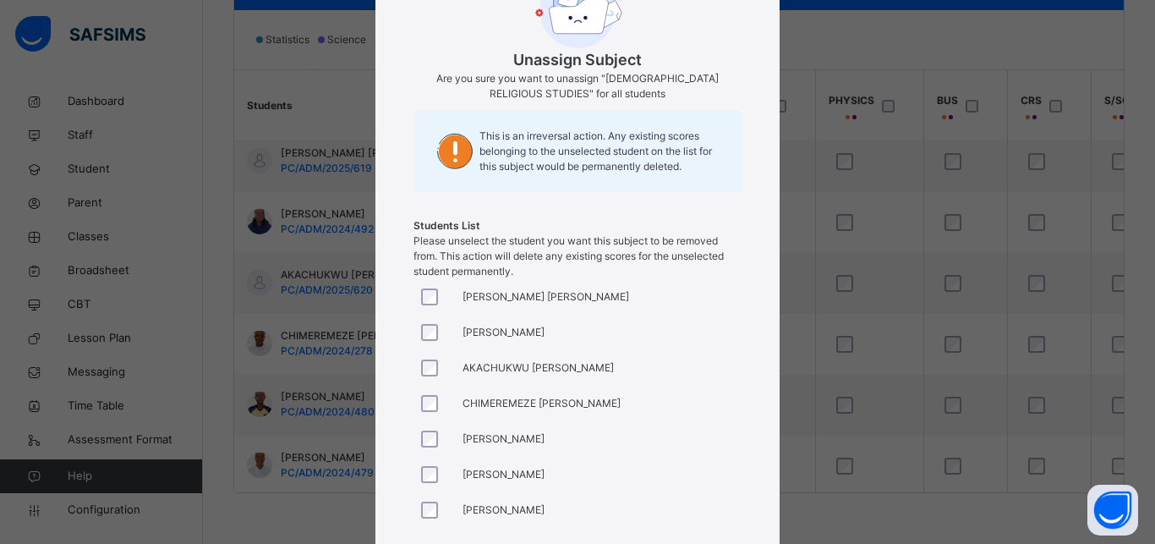
scroll to position [260, 0]
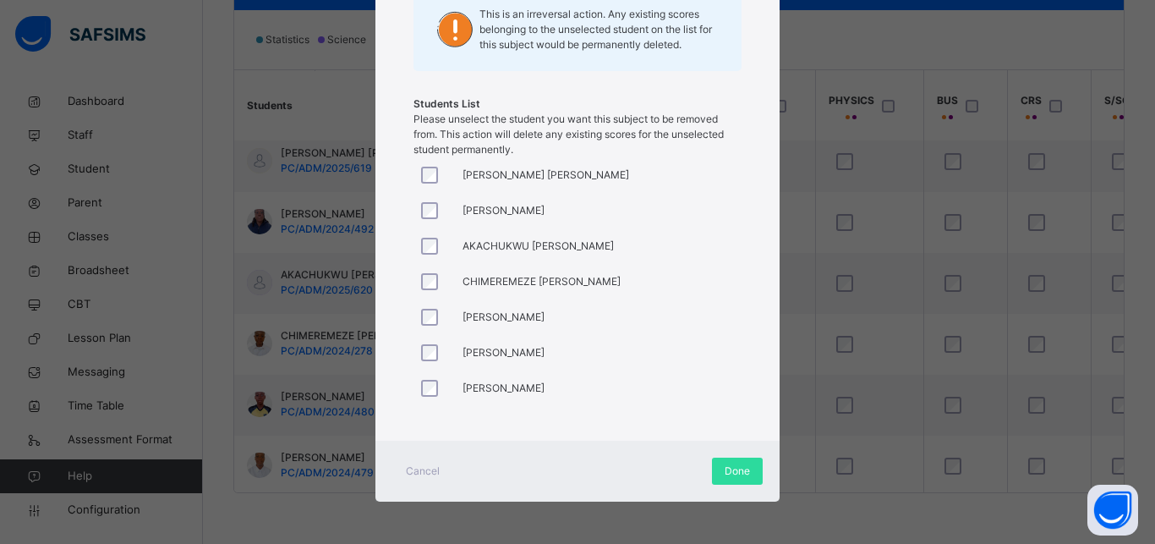
click at [436, 469] on div "Cancel" at bounding box center [422, 471] width 61 height 27
click at [734, 473] on span "Done" at bounding box center [737, 470] width 25 height 15
click at [727, 467] on span "Done" at bounding box center [737, 470] width 25 height 15
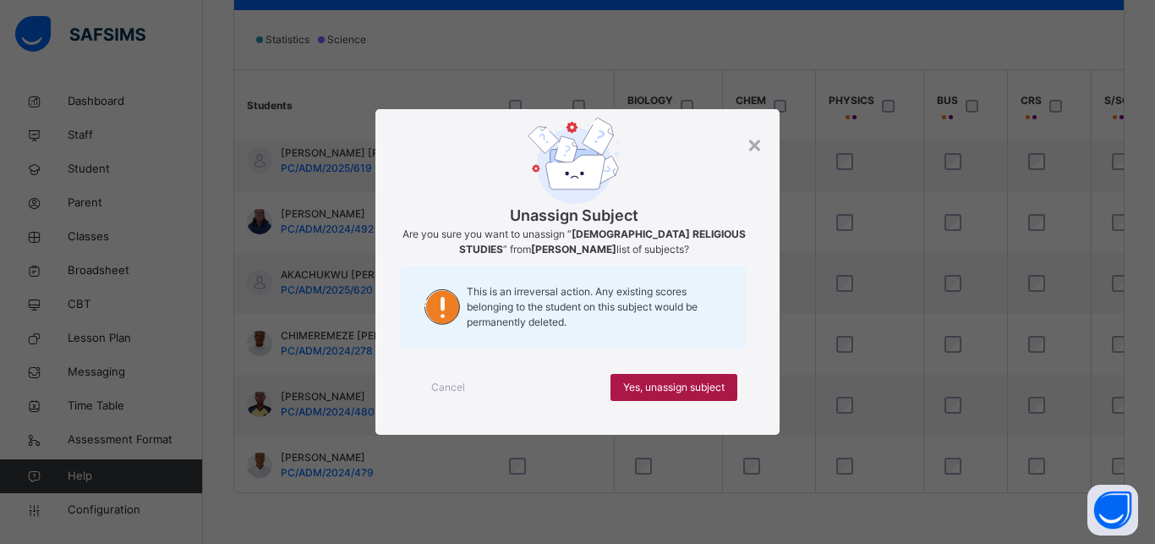
click at [680, 397] on div "Yes, unassign subject" at bounding box center [674, 387] width 127 height 27
click at [709, 381] on span "Yes, unassign subject" at bounding box center [673, 387] width 101 height 15
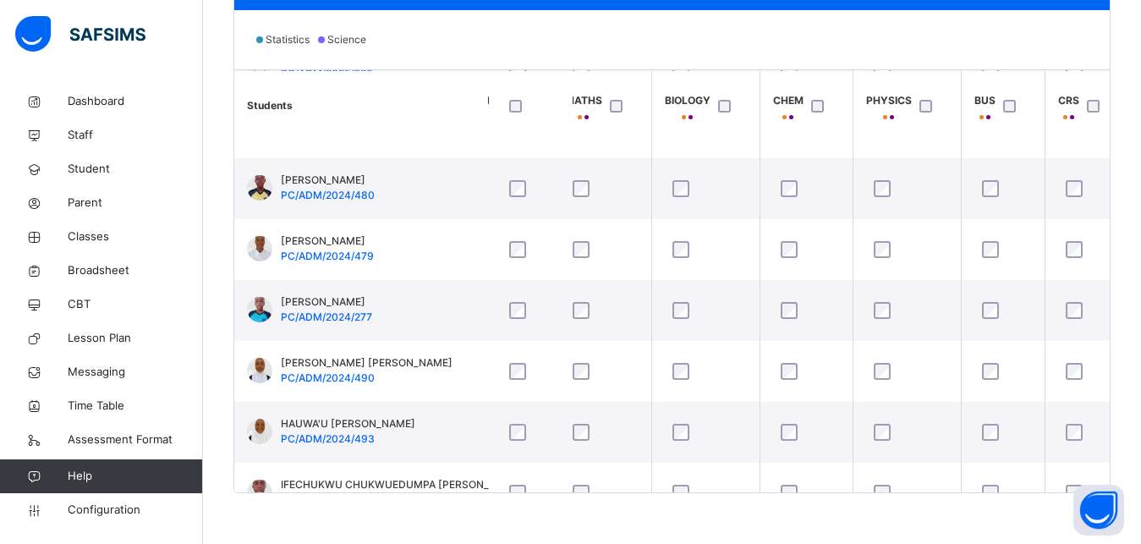
scroll to position [228, 135]
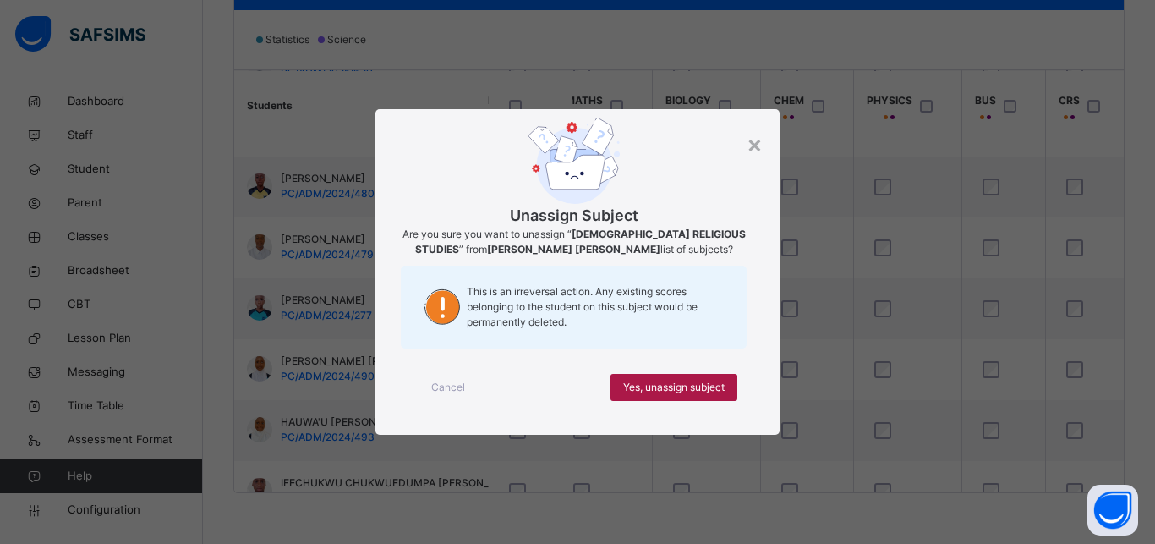
click at [718, 385] on span "Yes, unassign subject" at bounding box center [673, 387] width 101 height 15
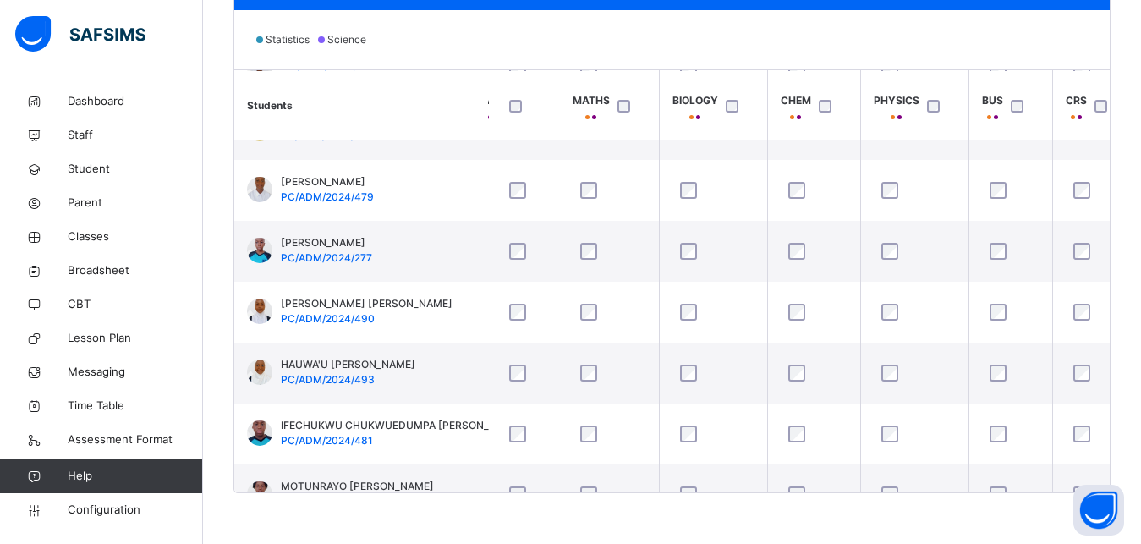
scroll to position [288, 129]
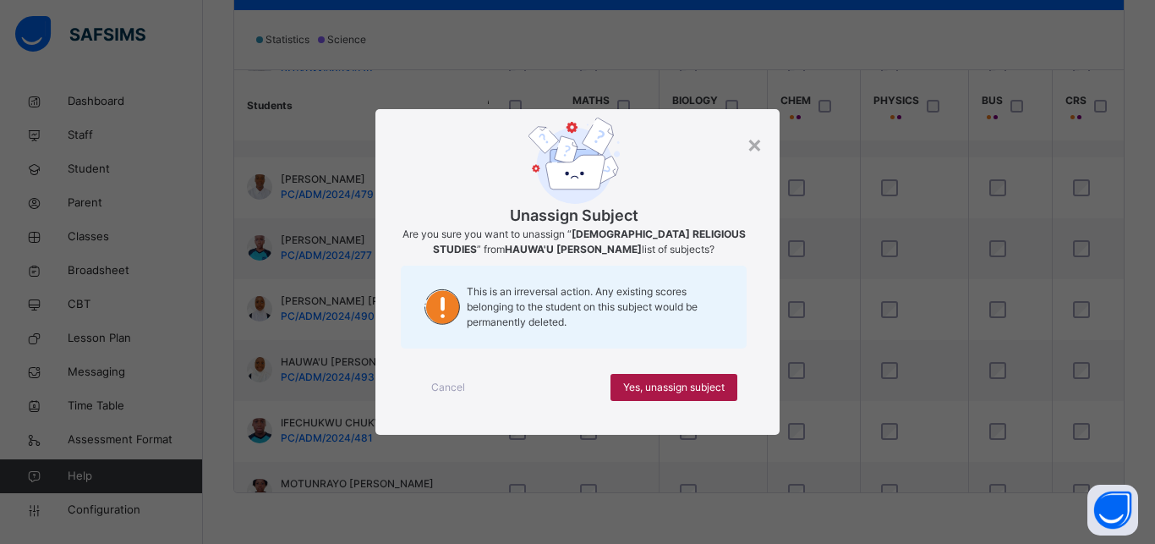
click at [729, 387] on div "Yes, unassign subject" at bounding box center [674, 387] width 127 height 27
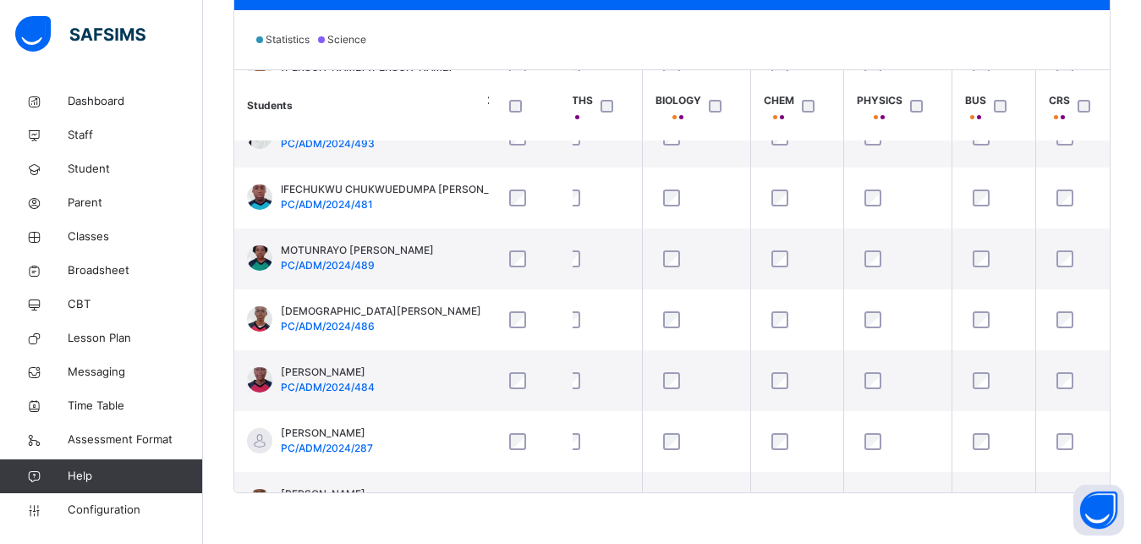
scroll to position [522, 156]
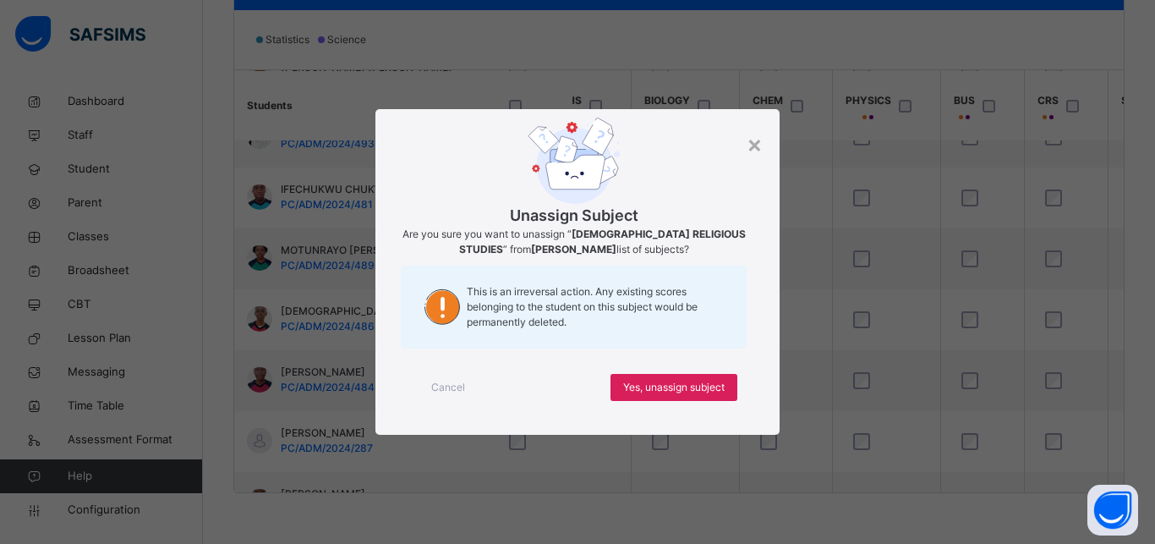
click at [704, 401] on div "Cancel Yes, unassign subject" at bounding box center [577, 387] width 353 height 61
click at [691, 403] on div "Cancel Yes, unassign subject" at bounding box center [577, 387] width 353 height 61
click at [690, 402] on div "Cancel Yes, unassign subject" at bounding box center [577, 387] width 353 height 61
click at [632, 397] on div "Yes, unassign subject" at bounding box center [674, 387] width 127 height 27
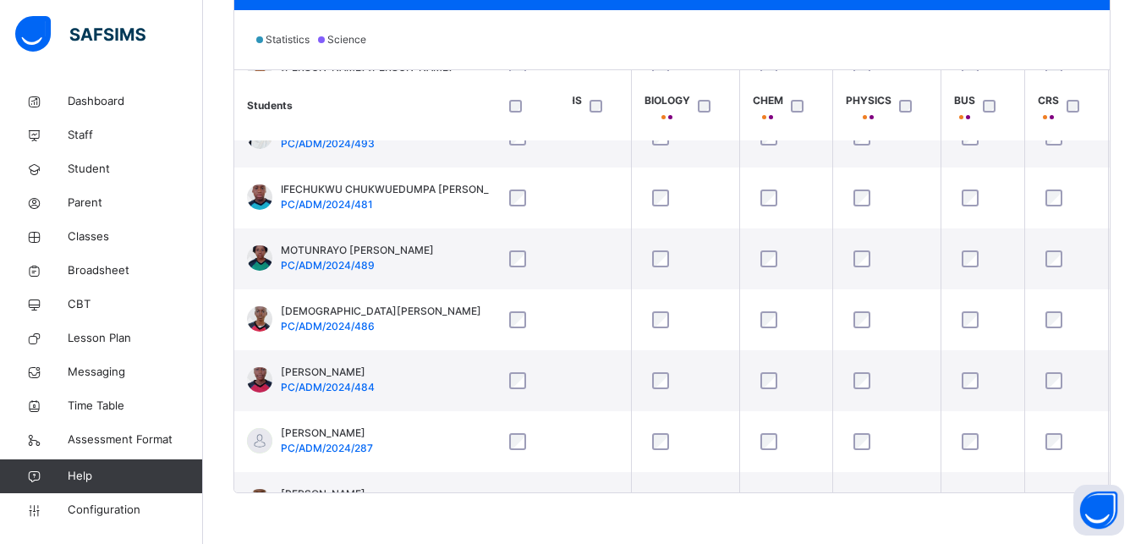
scroll to position [10, 156]
